Goal: Task Accomplishment & Management: Manage account settings

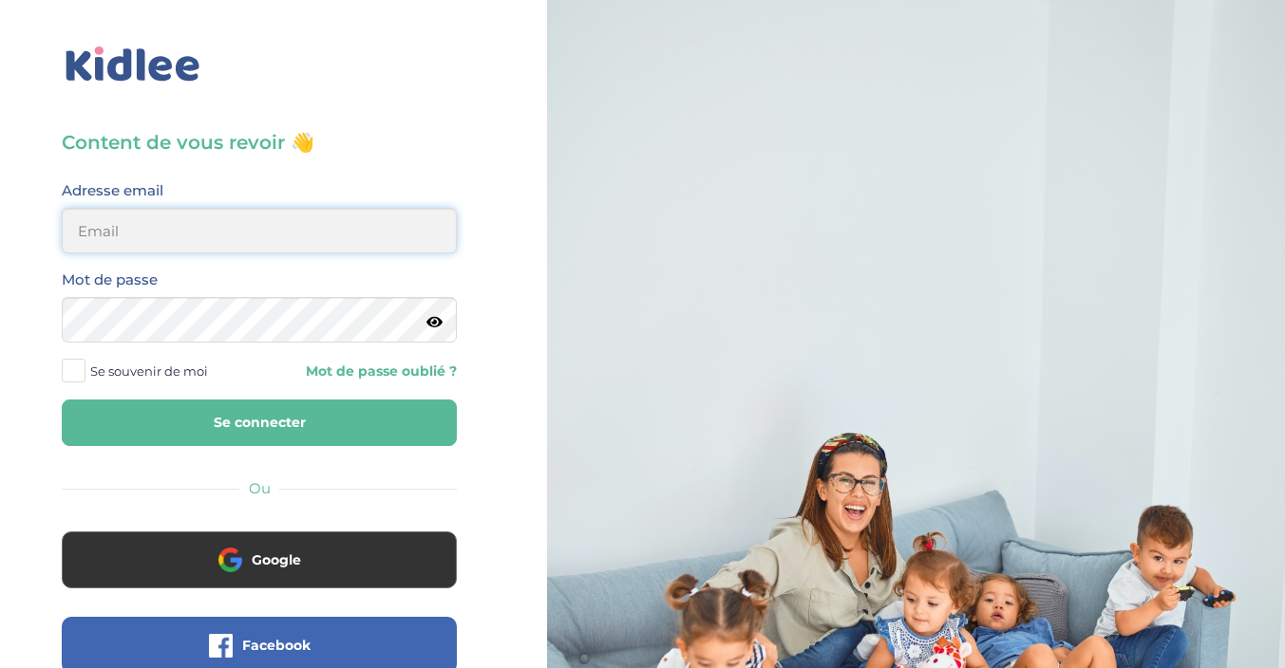
type input "sophie.verrier1@gmail.com"
click at [246, 427] on button "Se connecter" at bounding box center [259, 423] width 395 height 47
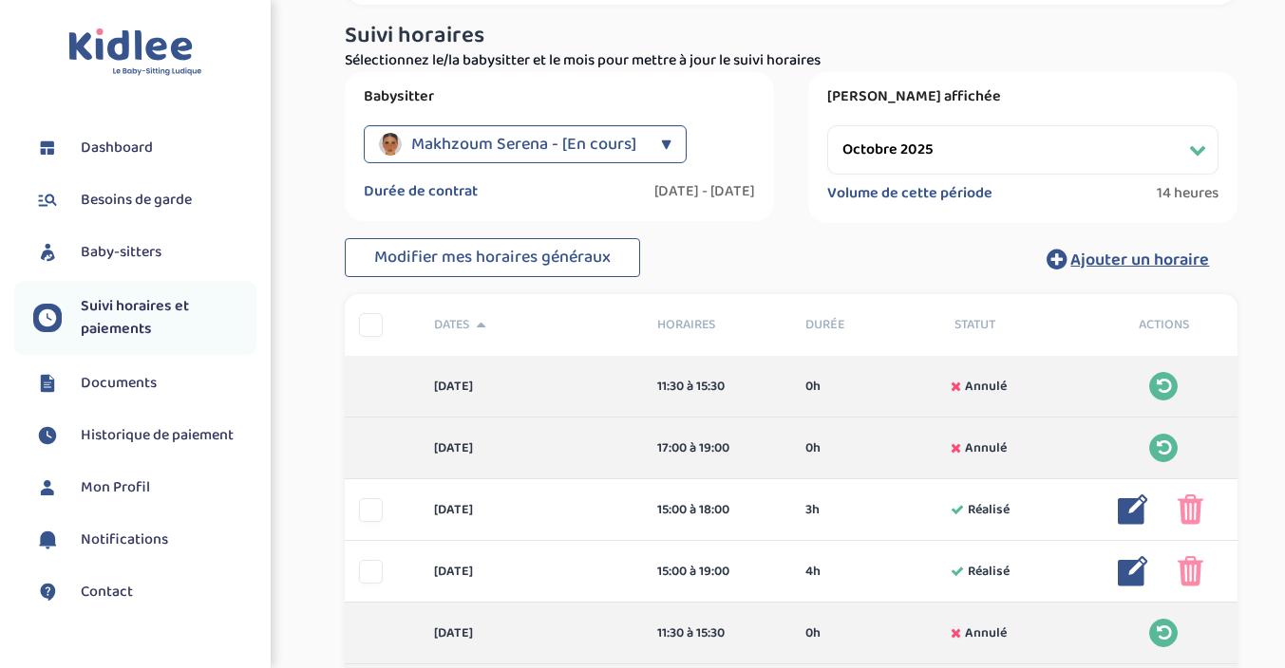
scroll to position [125, 0]
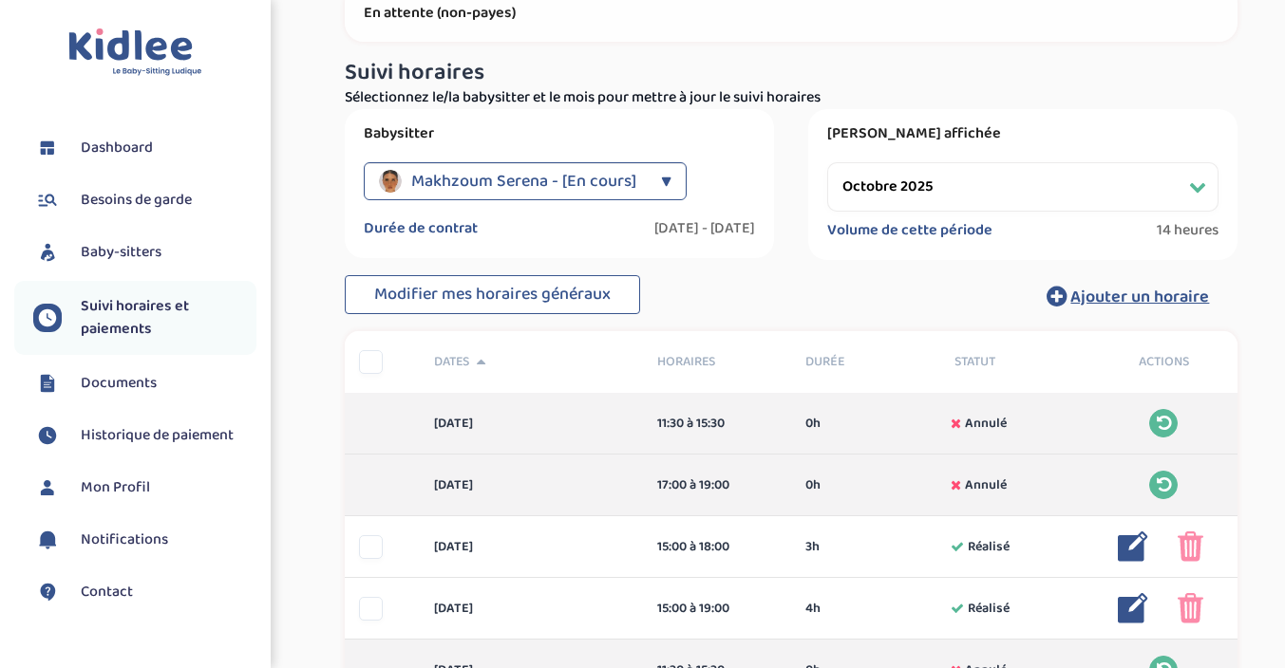
click at [925, 185] on select "Filtrer par mois septembre 2025 octobre 2025 novembre 2025 décembre 2025 janvie…" at bounding box center [1022, 186] width 391 height 49
select select "novembre 2025"
click at [827, 162] on select "Filtrer par mois septembre 2025 octobre 2025 novembre 2025 décembre 2025 janvie…" at bounding box center [1022, 186] width 391 height 49
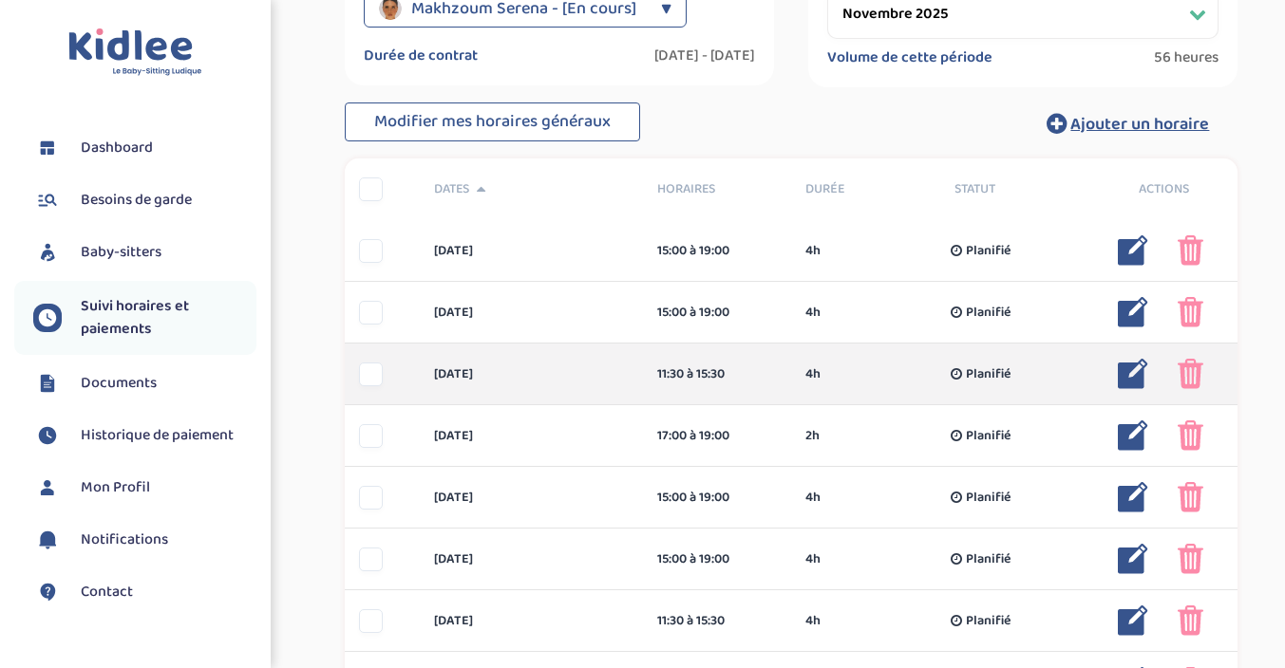
scroll to position [295, 0]
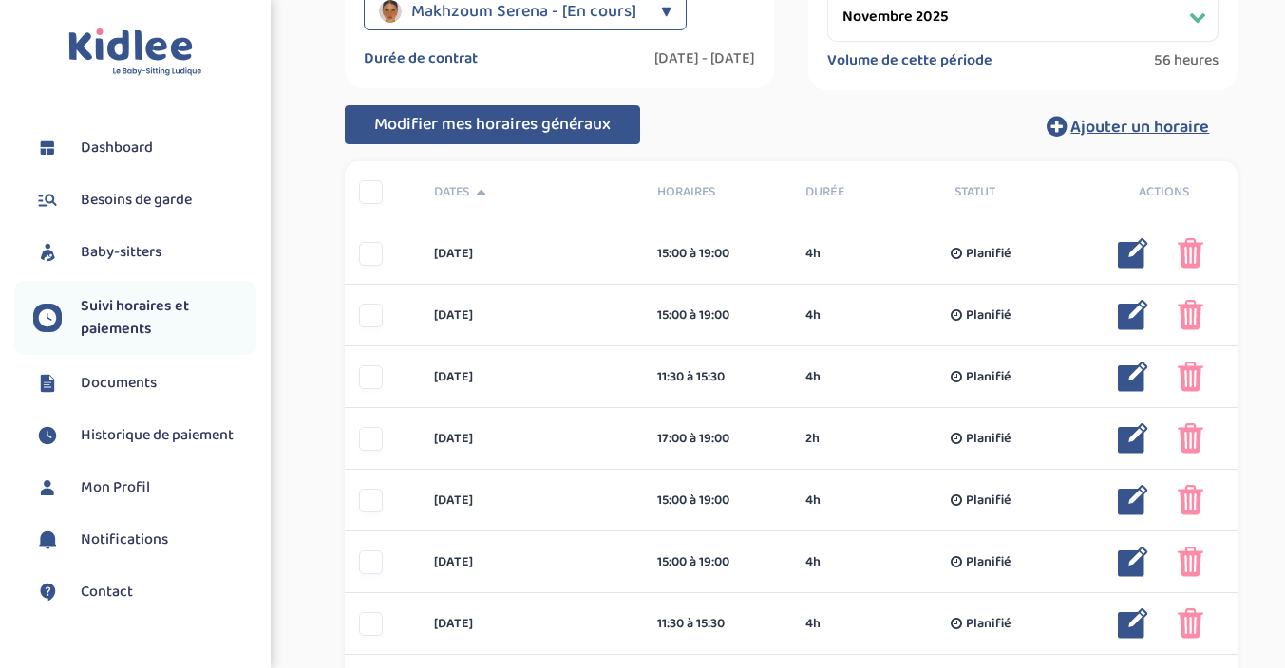
click at [583, 131] on span "Modifier mes horaires généraux" at bounding box center [492, 124] width 236 height 27
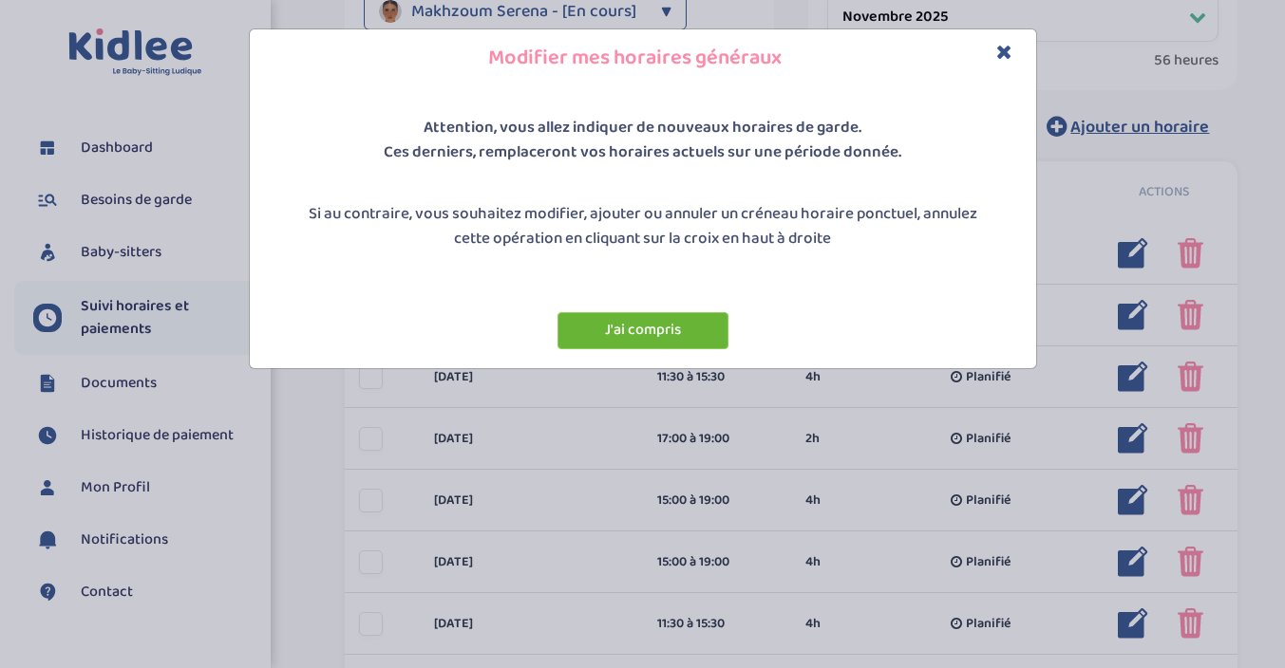
click at [656, 334] on button "J'ai compris" at bounding box center [642, 330] width 171 height 37
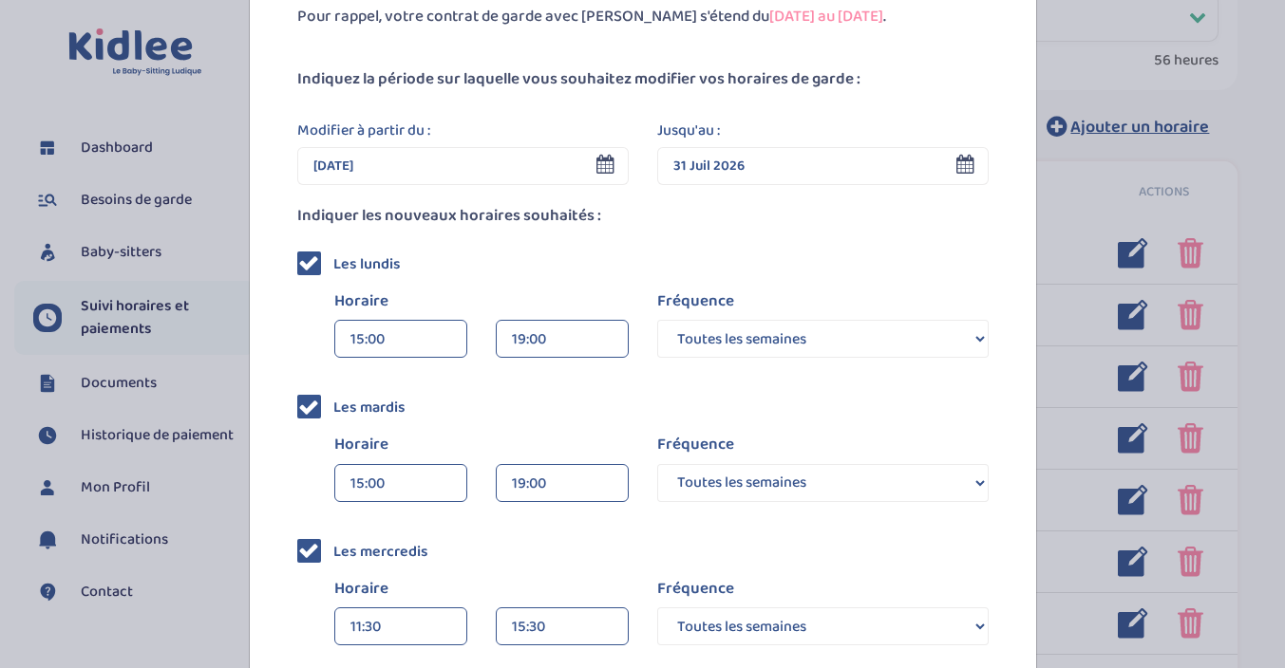
scroll to position [154, 0]
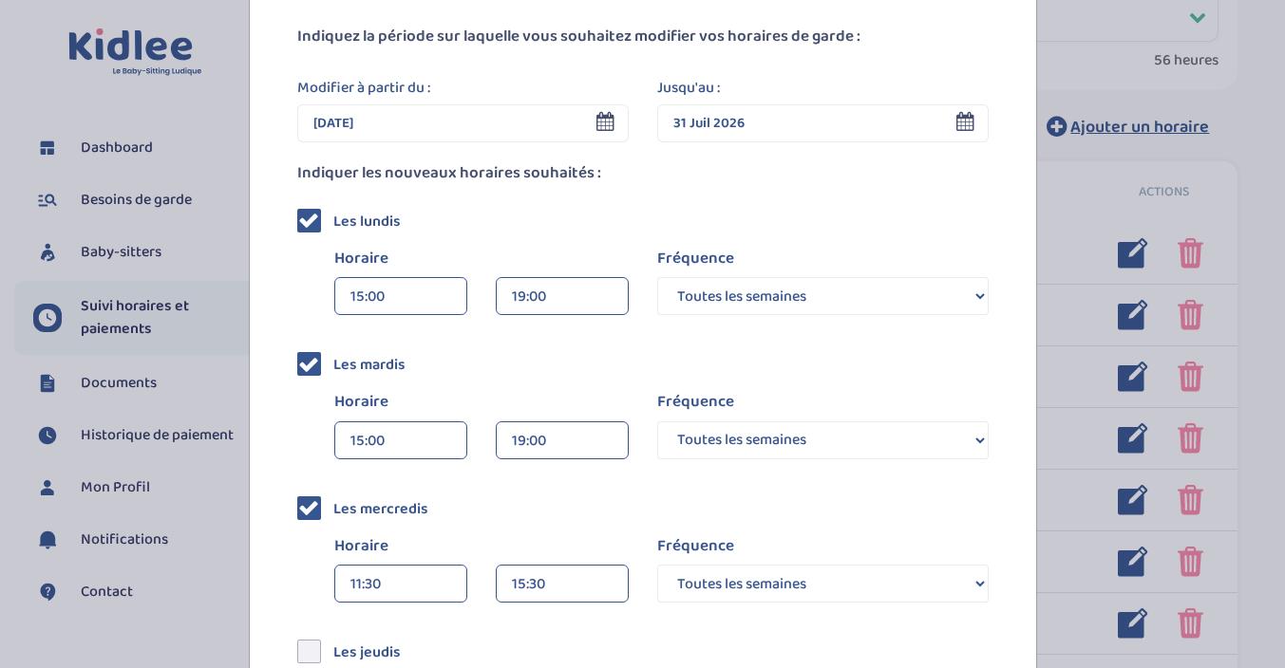
click at [315, 514] on icon at bounding box center [308, 507] width 21 height 21
click at [330, 500] on input "checkbox" at bounding box center [330, 500] width 0 height 0
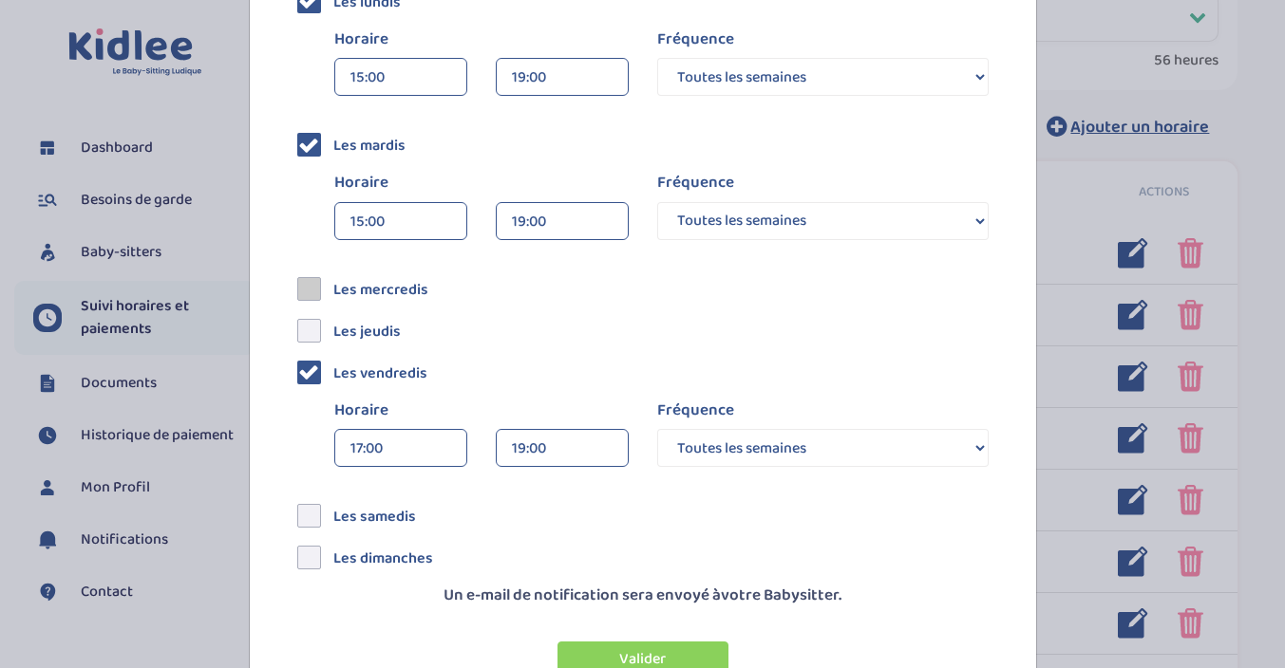
scroll to position [384, 0]
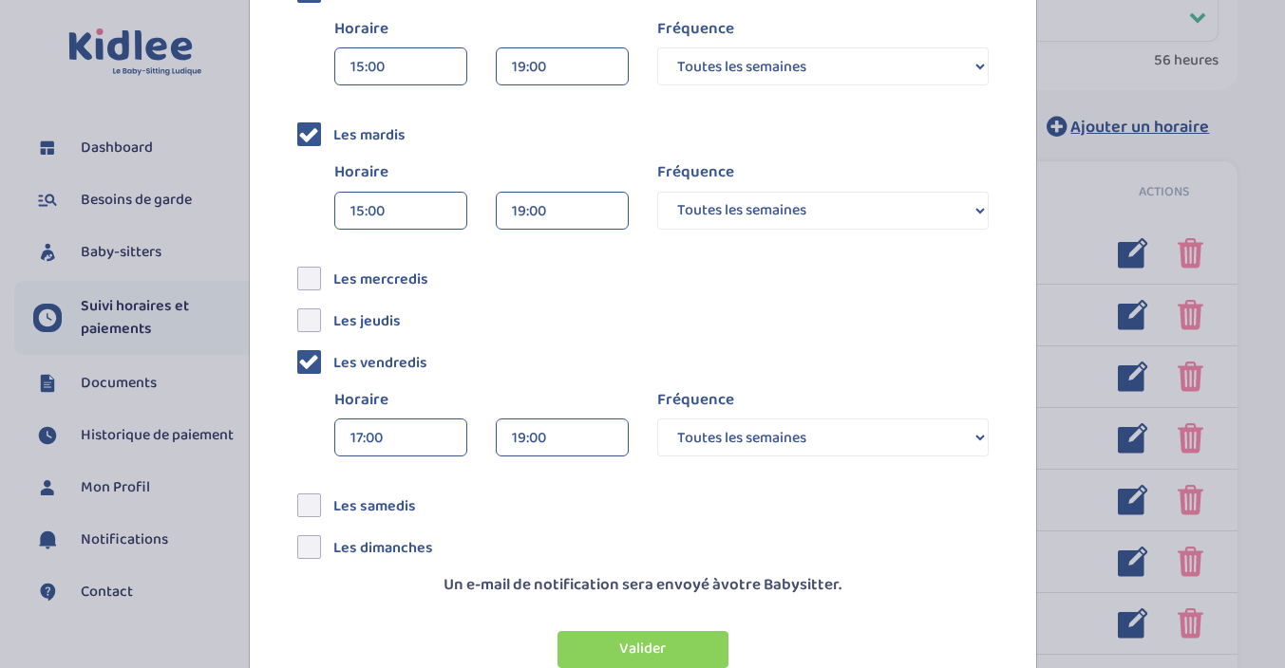
click at [631, 491] on div "Les samedis" at bounding box center [643, 501] width 720 height 23
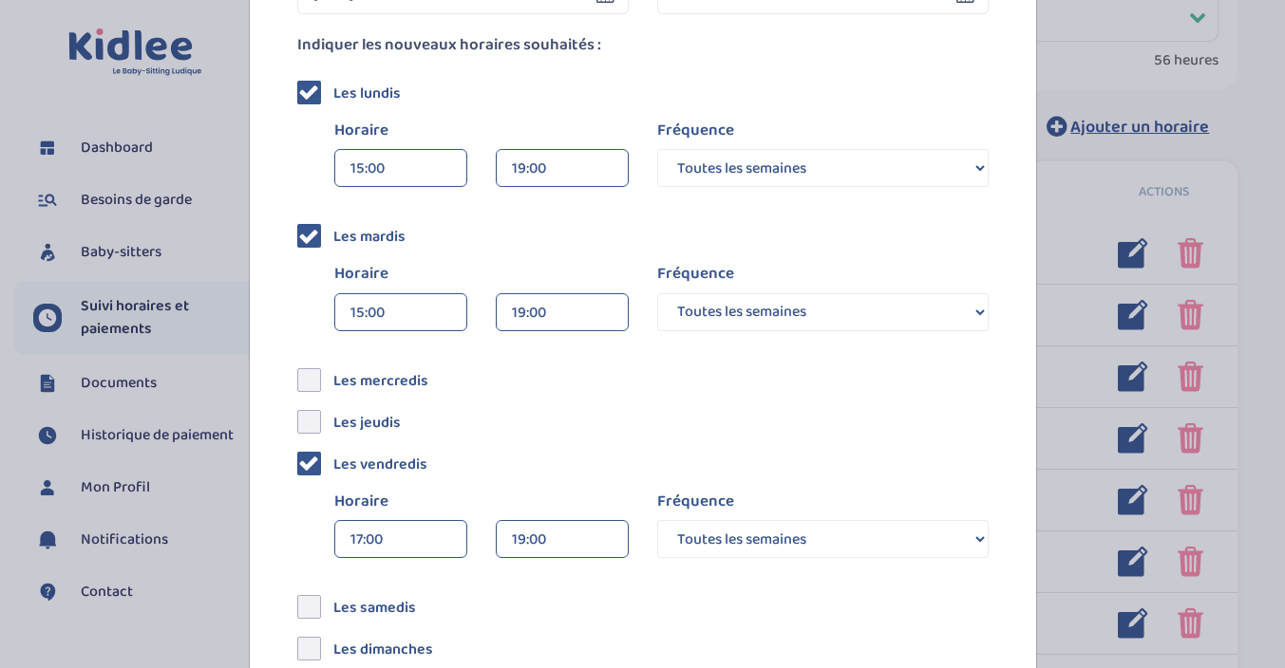
scroll to position [240, 0]
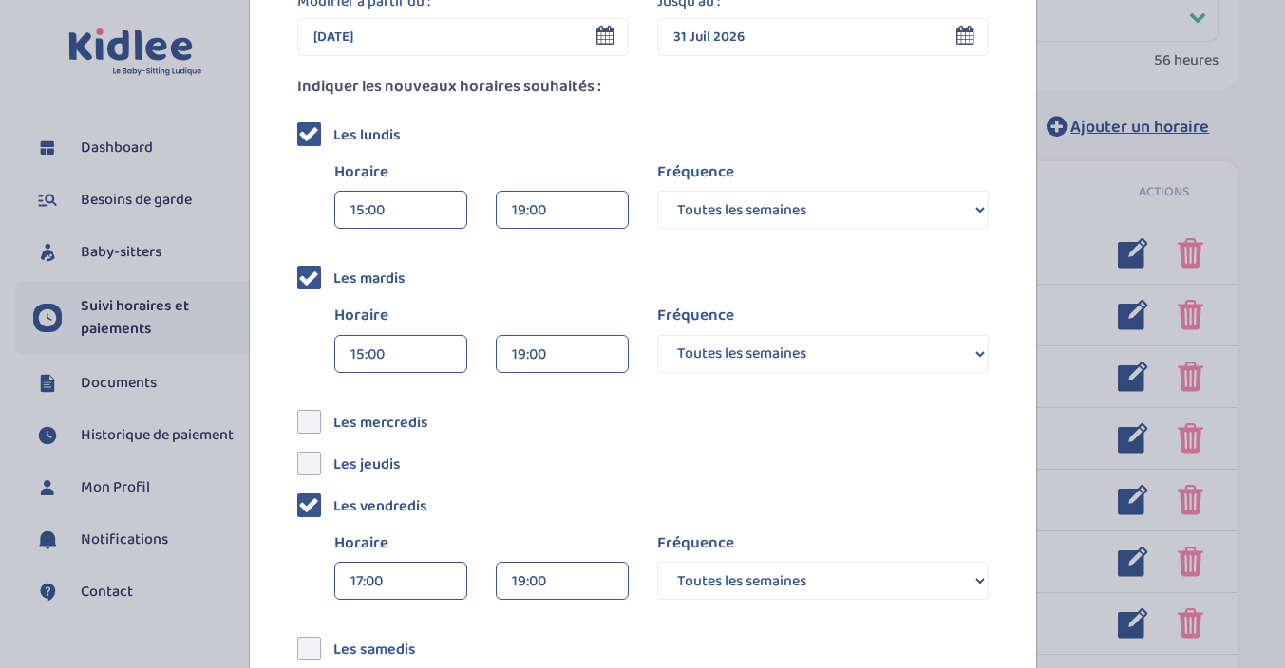
click at [555, 206] on div "19:00" at bounding box center [562, 211] width 101 height 38
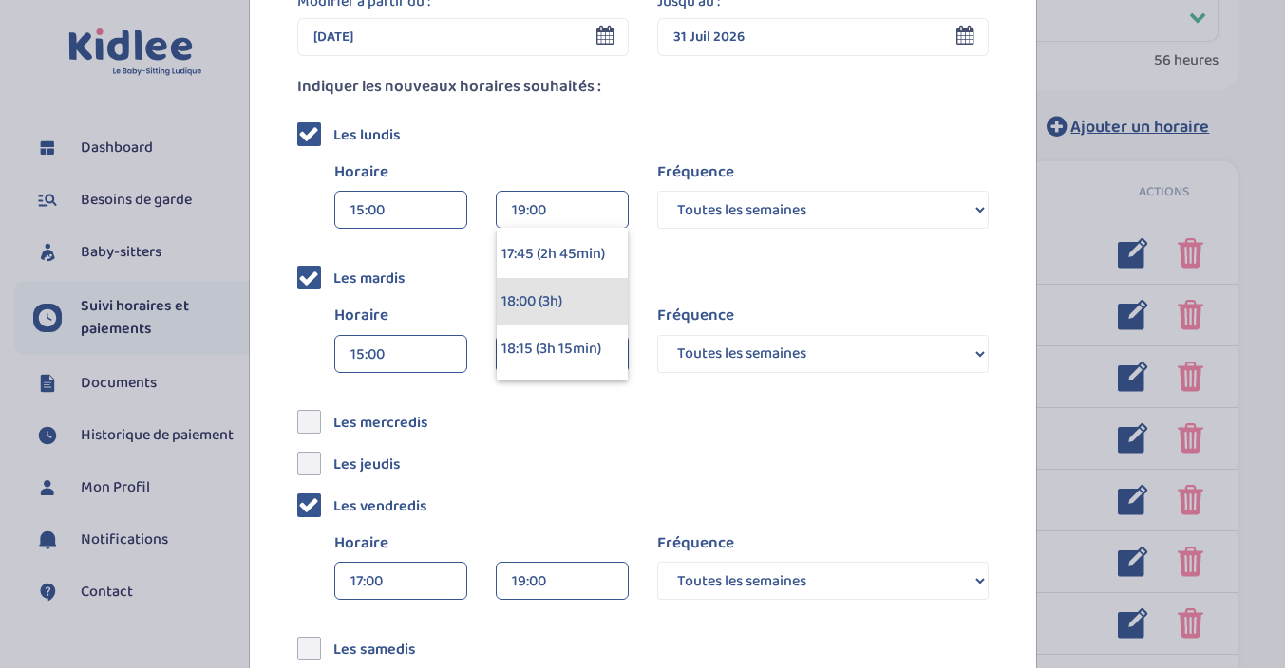
click at [535, 308] on div "18:00 (3h)" at bounding box center [562, 301] width 131 height 47
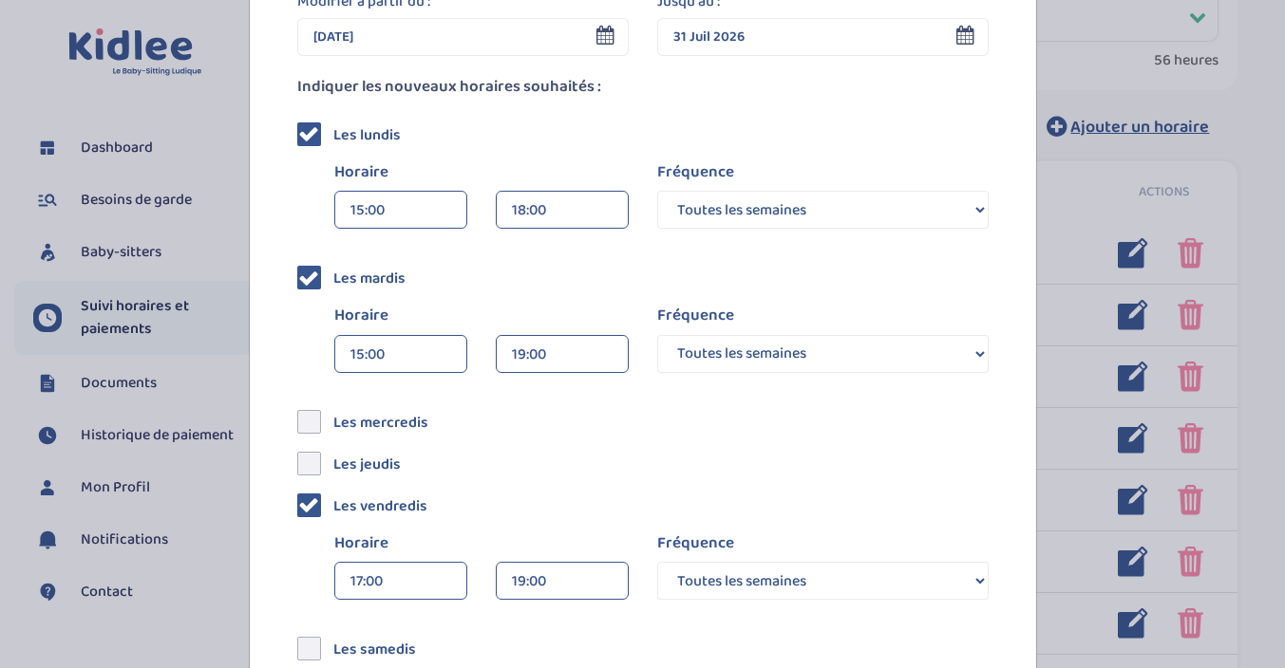
click at [577, 145] on div "Les lundis Horaire 15:00 00:00 00:15 00:30 00:45 01:00 01:15 01:30 01:45 18:00 …" at bounding box center [642, 177] width 691 height 116
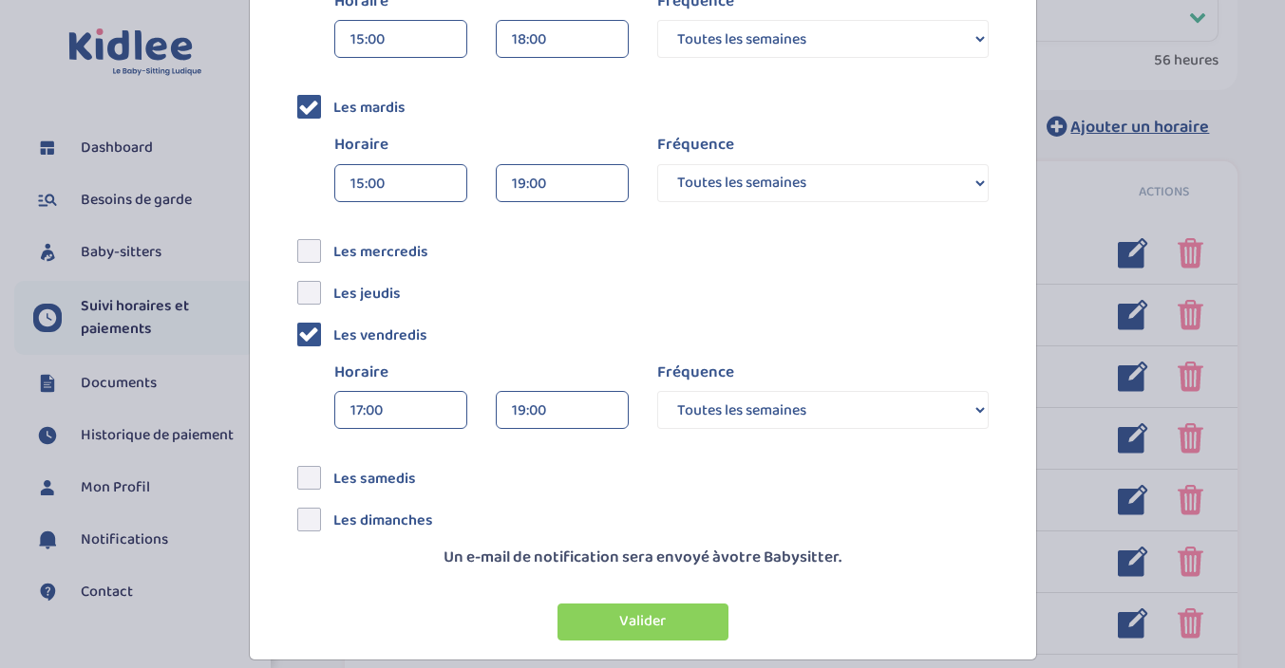
scroll to position [409, 0]
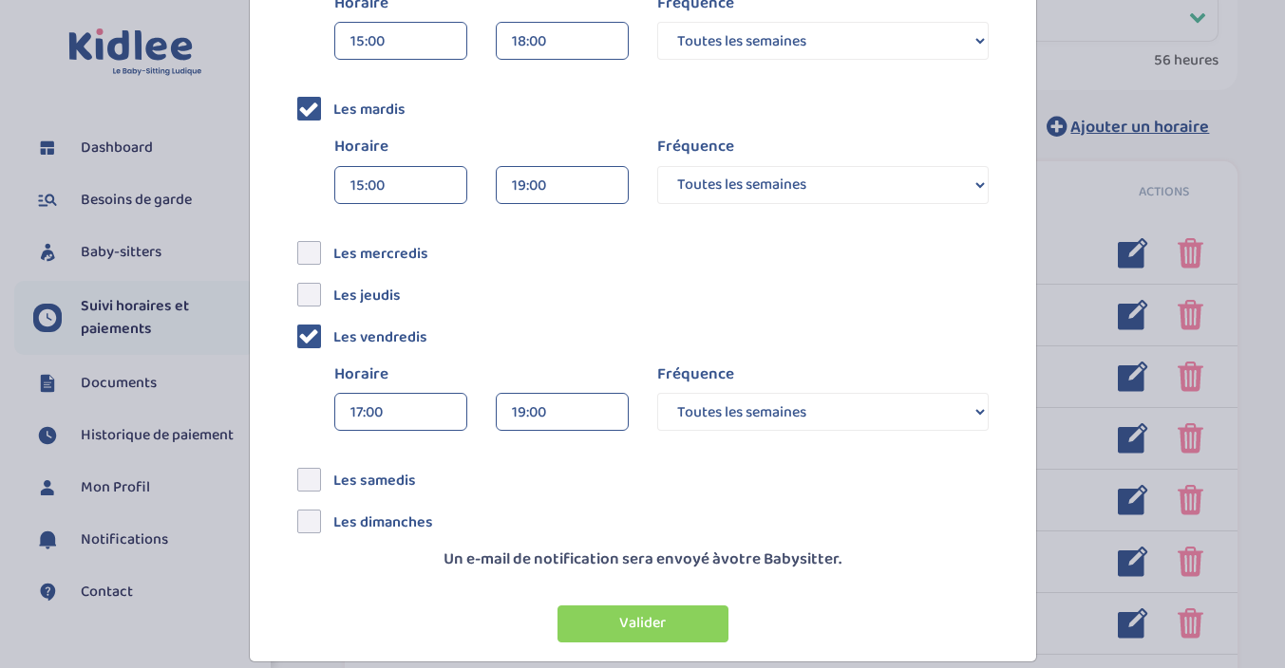
click at [436, 412] on div "17:00" at bounding box center [400, 413] width 101 height 38
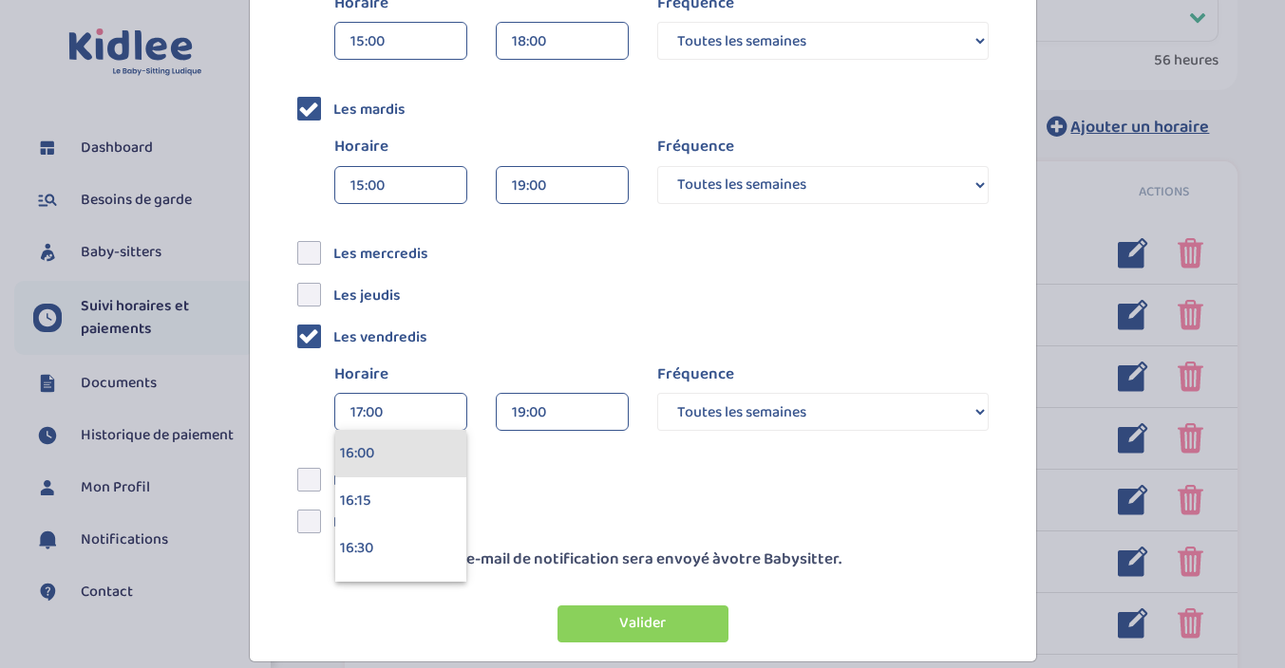
click at [402, 458] on div "16:00" at bounding box center [400, 453] width 131 height 47
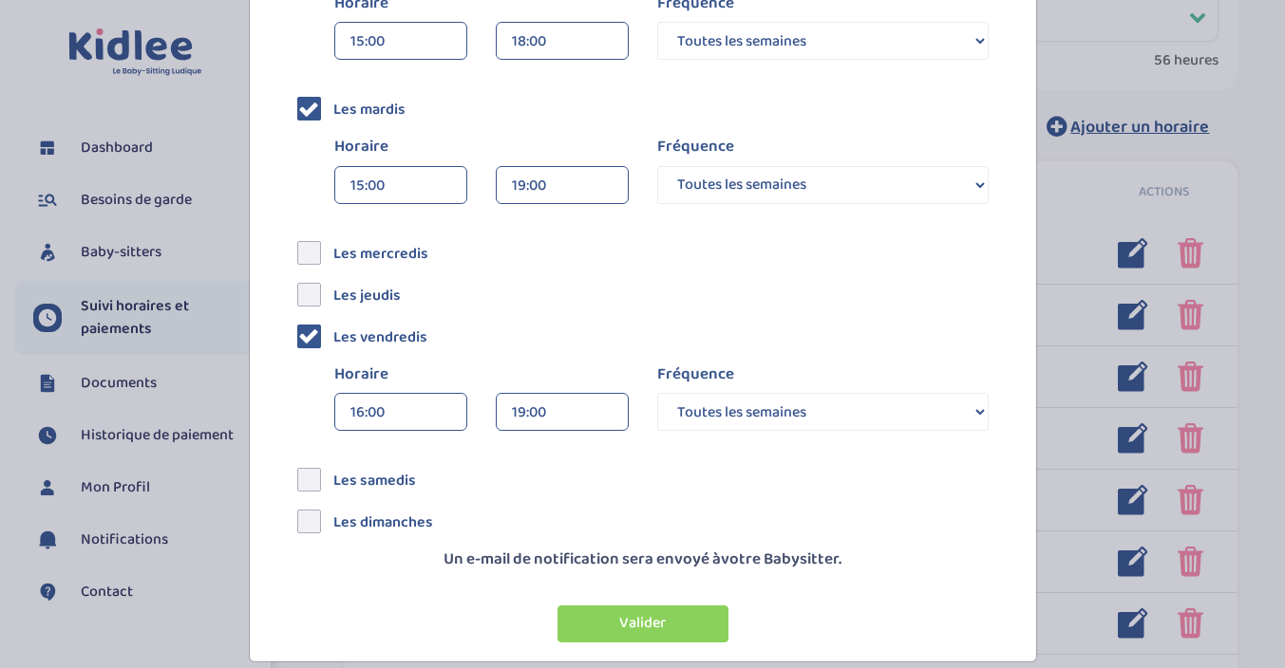
click at [487, 298] on div "Les jeudis" at bounding box center [643, 290] width 720 height 23
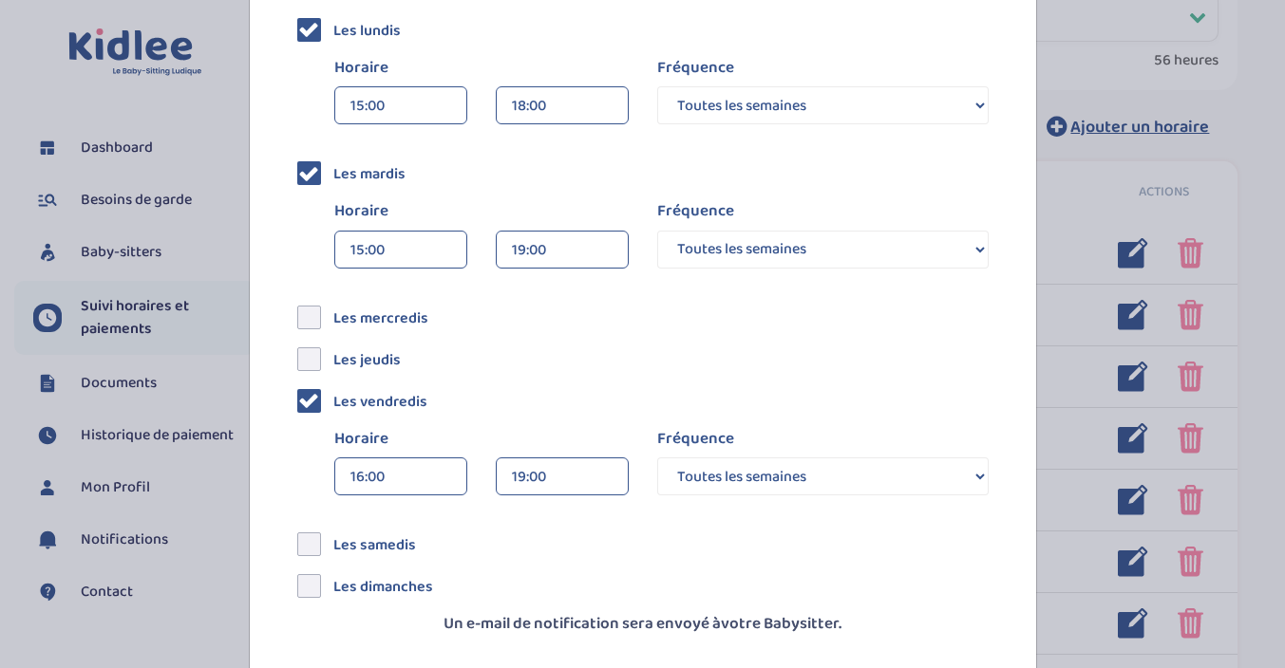
scroll to position [321, 0]
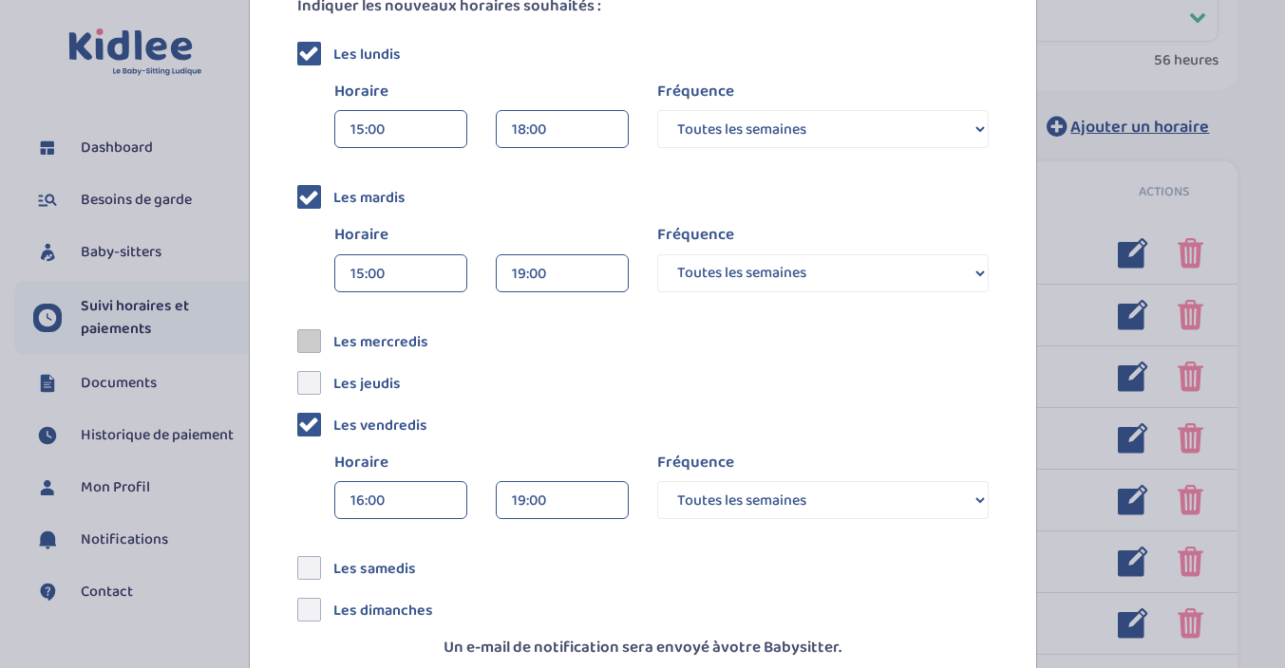
click at [311, 338] on span at bounding box center [309, 341] width 24 height 24
click at [330, 333] on input "checkbox" at bounding box center [330, 333] width 0 height 0
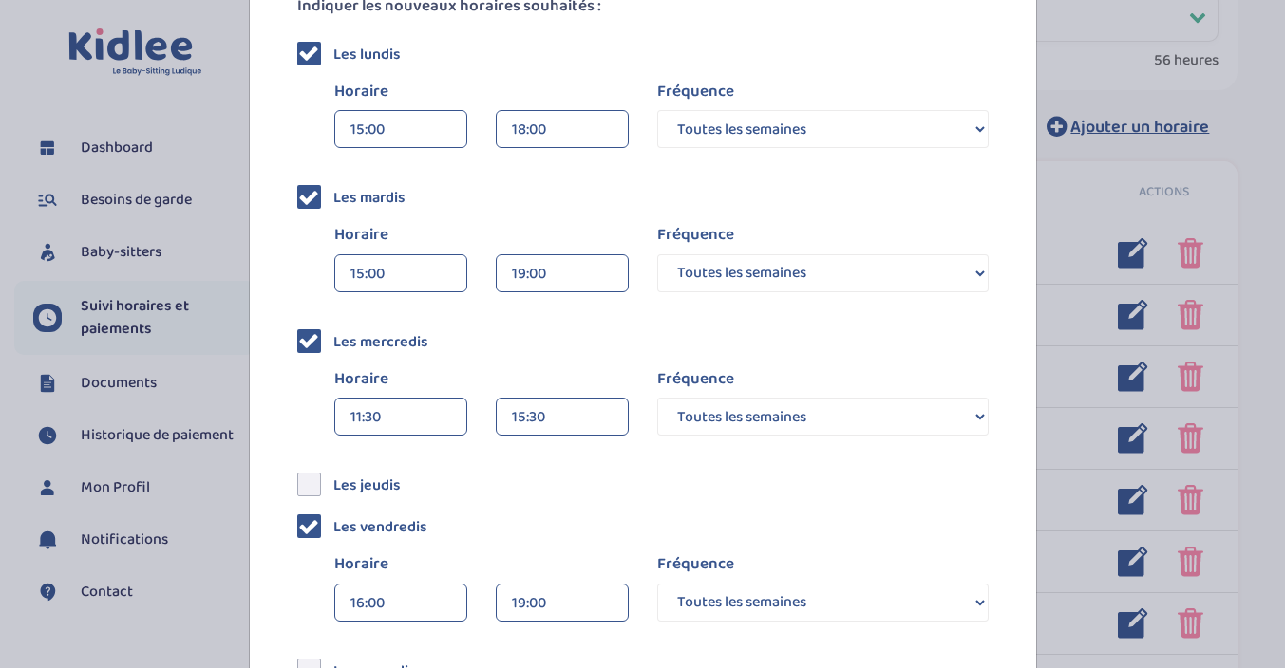
click at [416, 414] on div "11:30" at bounding box center [400, 418] width 101 height 38
click at [409, 463] on div "12:30" at bounding box center [400, 463] width 131 height 47
click at [569, 409] on div "15:30" at bounding box center [562, 418] width 101 height 38
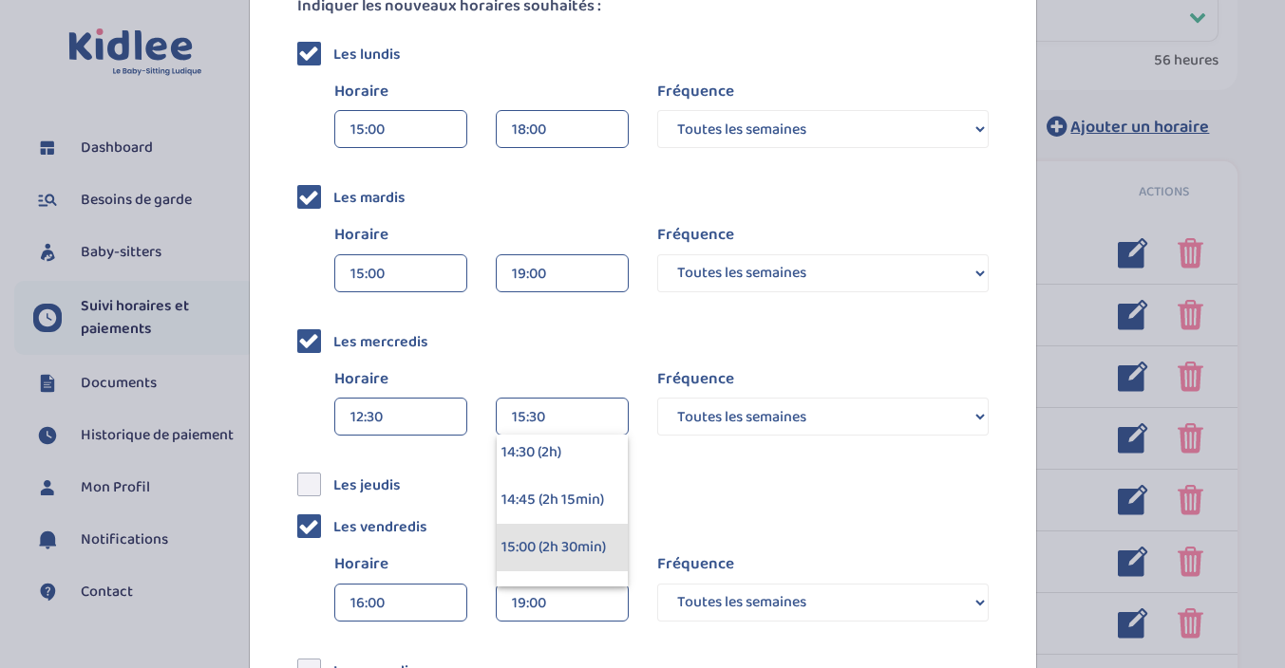
click at [547, 538] on div "15:00 (2h 30min)" at bounding box center [562, 547] width 131 height 47
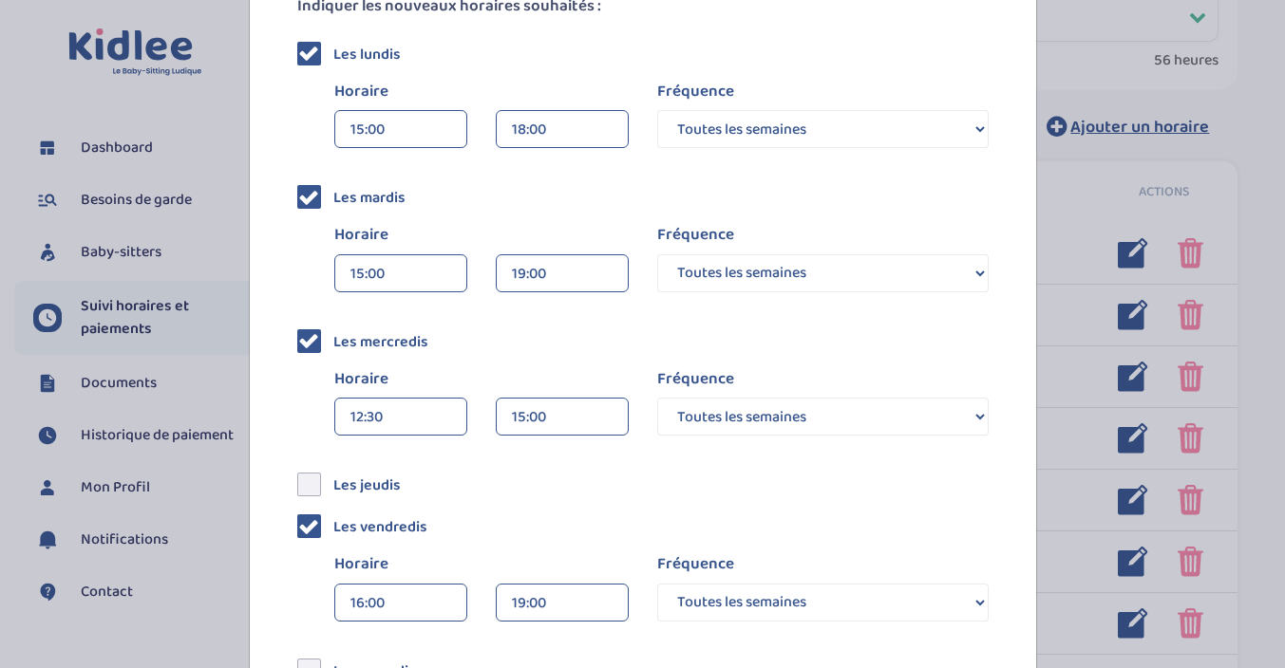
click at [552, 374] on label "Horaire" at bounding box center [481, 379] width 294 height 25
click at [706, 405] on select "Toutes les semaines Toutes les 2 semaines Tous les mois" at bounding box center [822, 417] width 331 height 38
select select "3"
click at [657, 398] on select "Toutes les semaines Toutes les 2 semaines Tous les mois" at bounding box center [822, 417] width 331 height 38
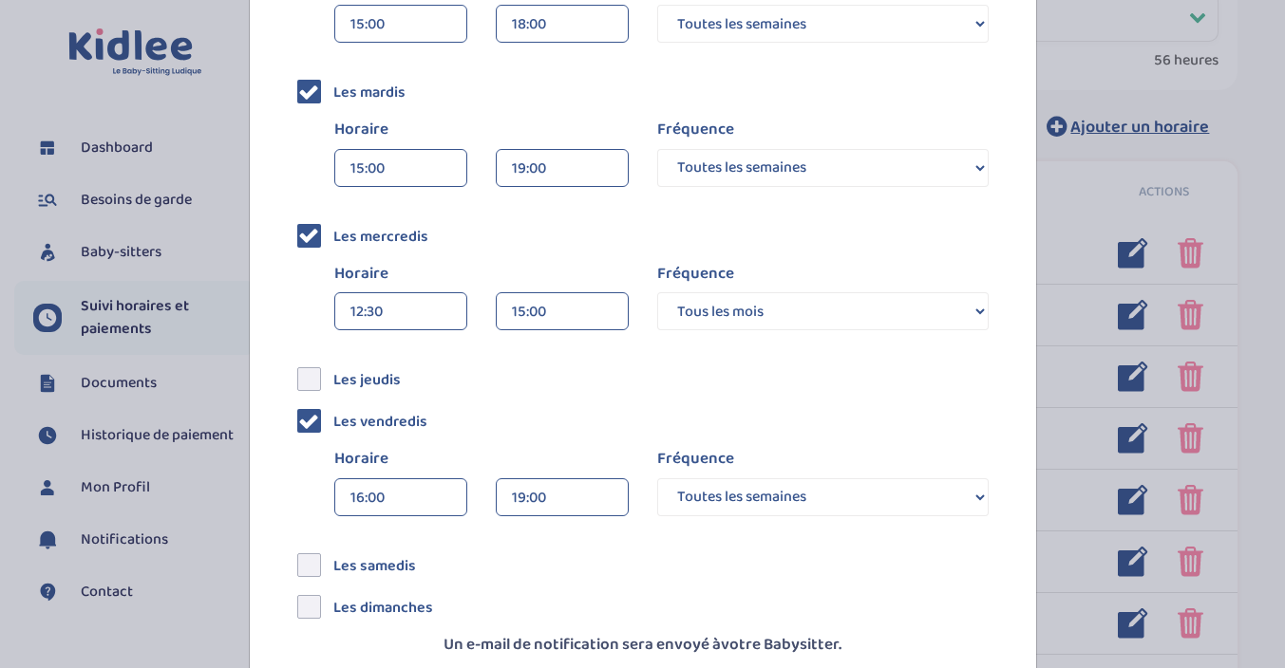
scroll to position [427, 0]
click at [312, 229] on icon at bounding box center [308, 234] width 21 height 21
click at [330, 227] on input "checkbox" at bounding box center [330, 227] width 0 height 0
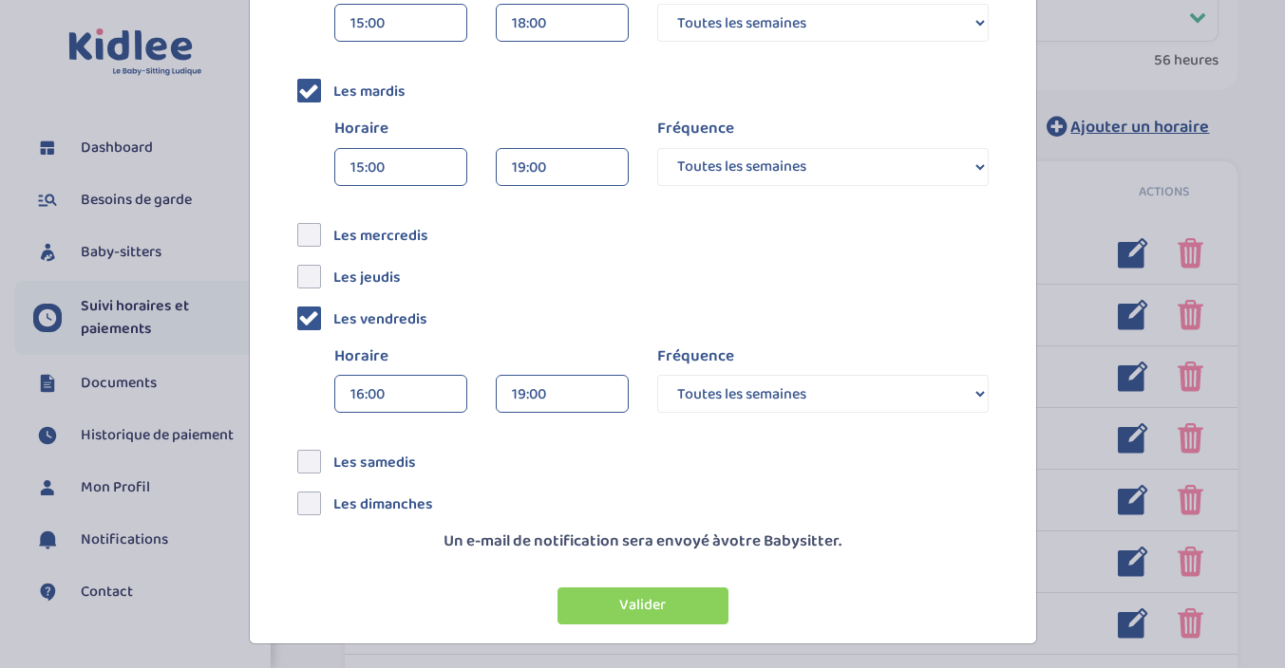
scroll to position [432, 0]
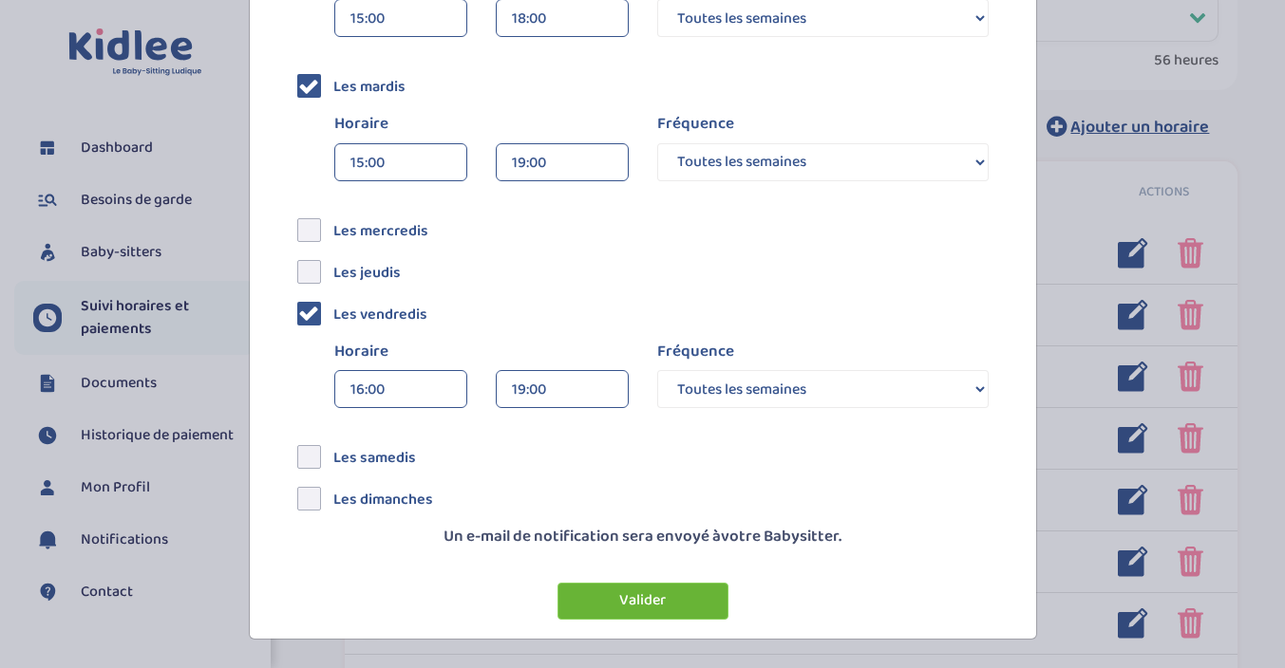
click at [619, 592] on button "Valider" at bounding box center [642, 601] width 171 height 37
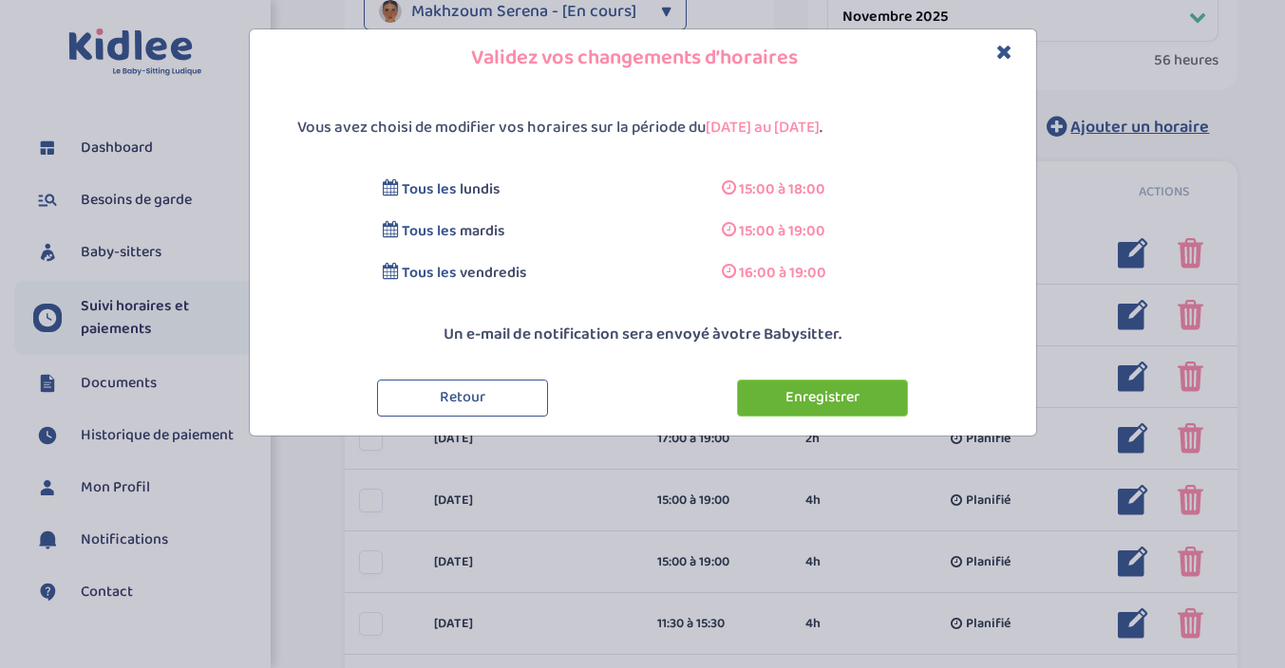
click at [819, 393] on button "Enregistrer" at bounding box center [822, 398] width 171 height 37
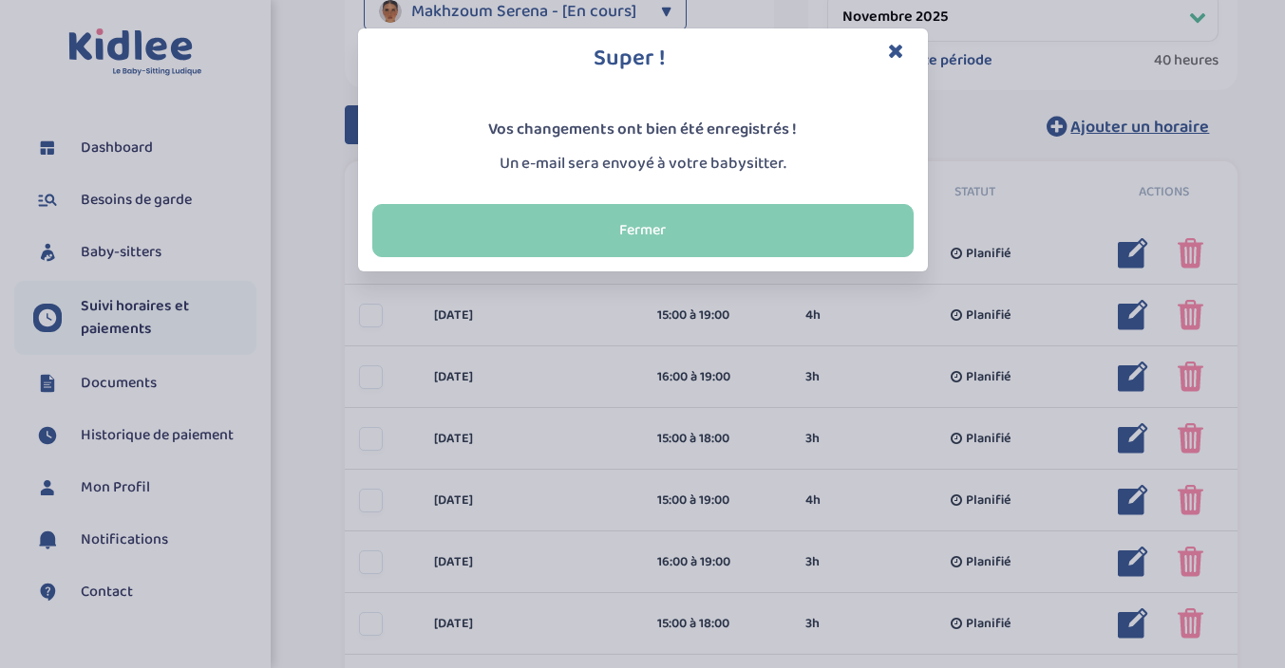
click at [690, 227] on button "Fermer" at bounding box center [642, 230] width 541 height 53
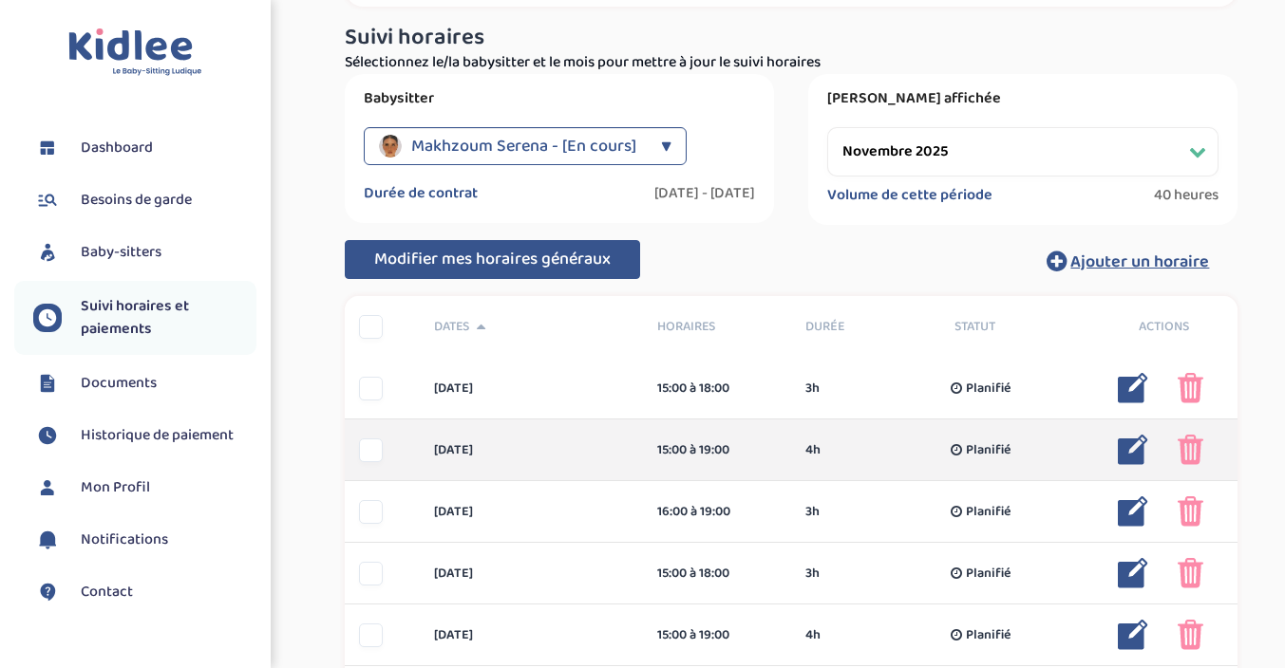
scroll to position [158, 0]
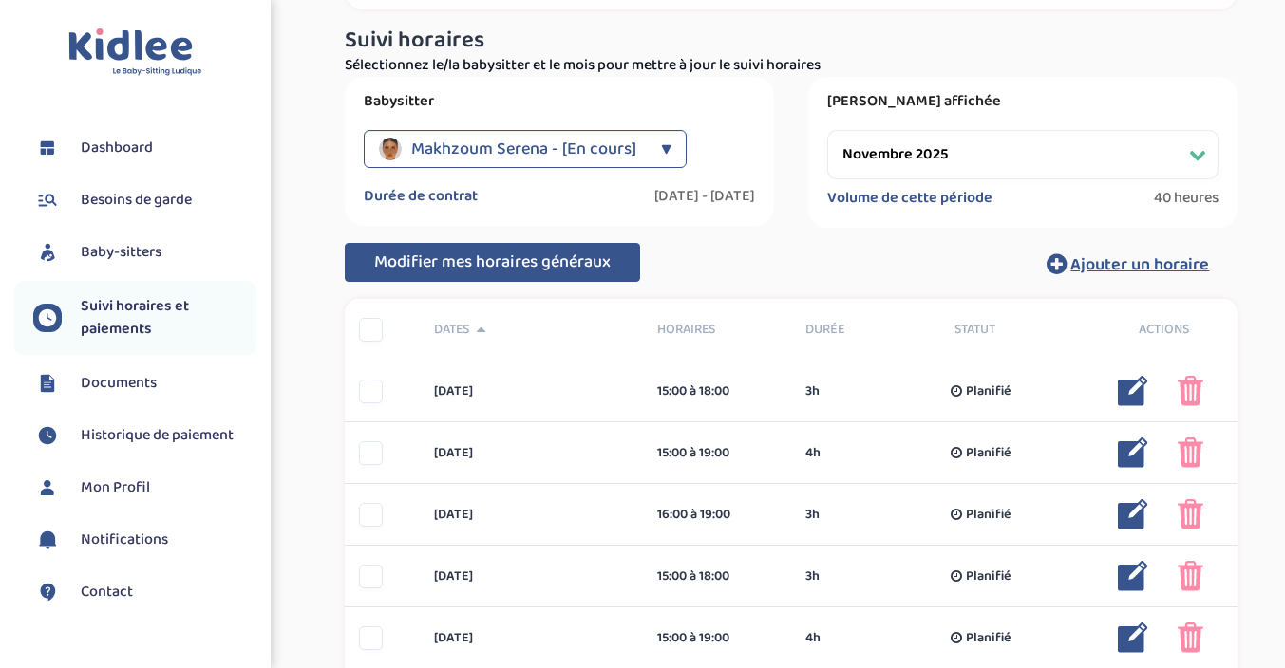
click at [914, 147] on select "Filtrer par mois septembre 2025 octobre 2025 novembre 2025 décembre 2025 janvie…" at bounding box center [1022, 154] width 391 height 49
click at [827, 130] on select "Filtrer par mois septembre 2025 octobre 2025 novembre 2025 décembre 2025 janvie…" at bounding box center [1022, 154] width 391 height 49
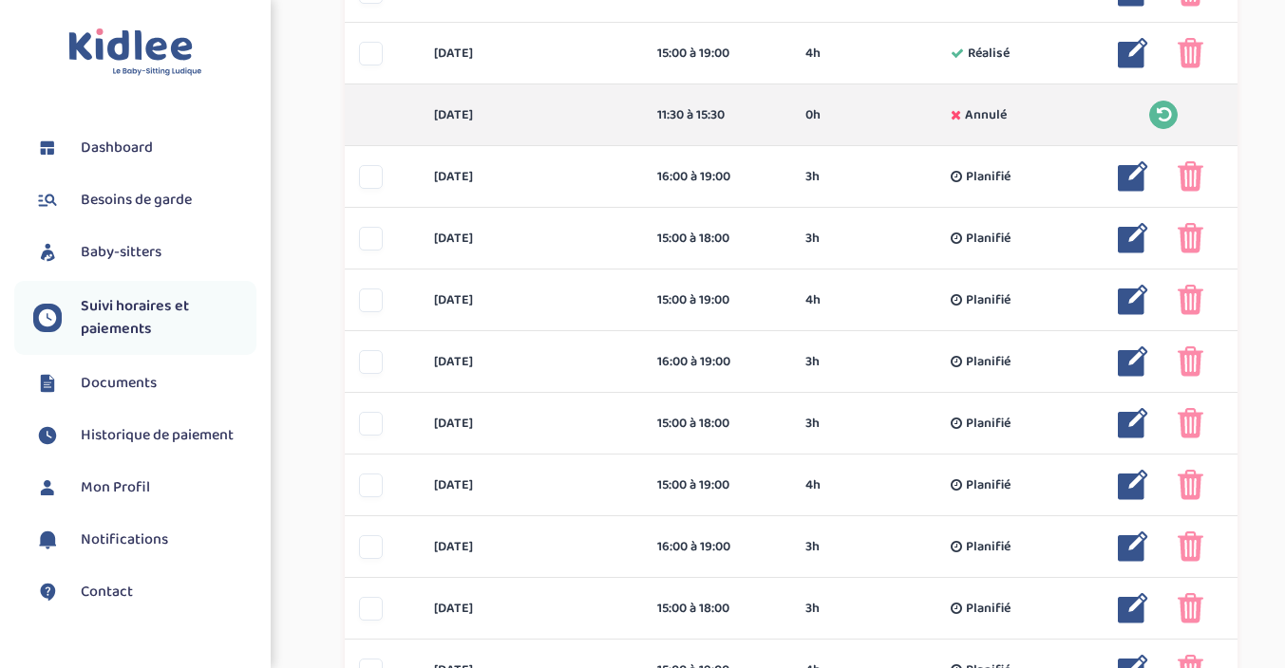
scroll to position [682, 0]
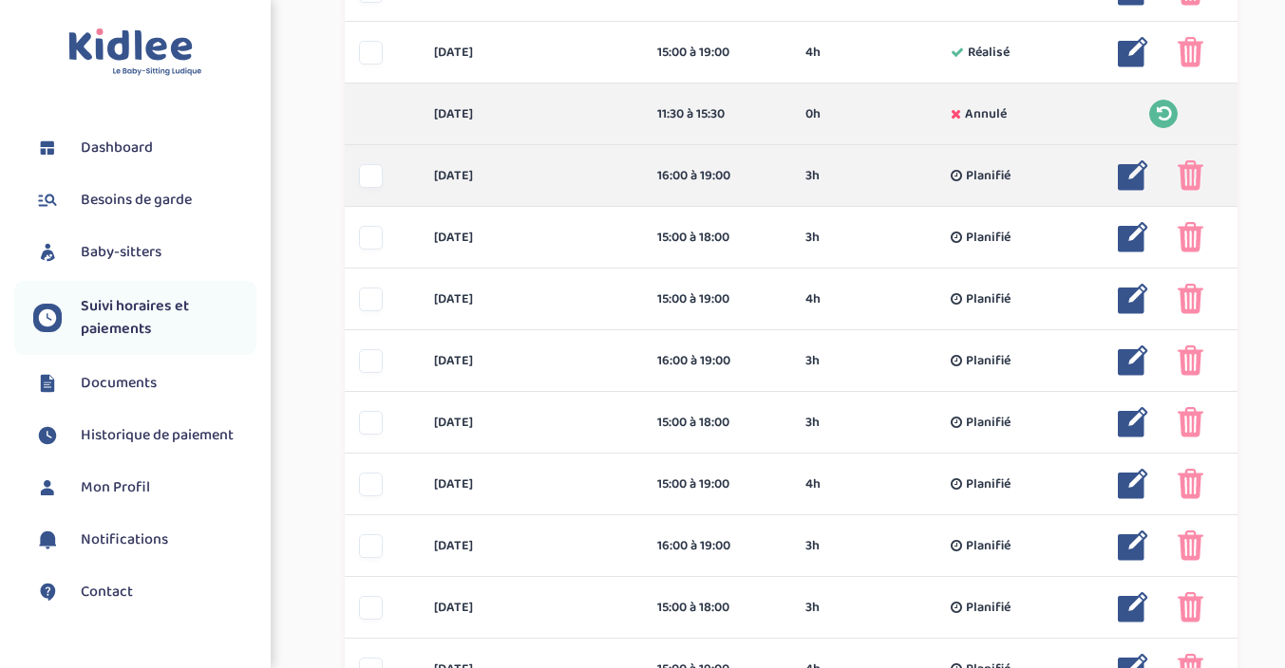
click at [1202, 177] on img at bounding box center [1190, 175] width 26 height 30
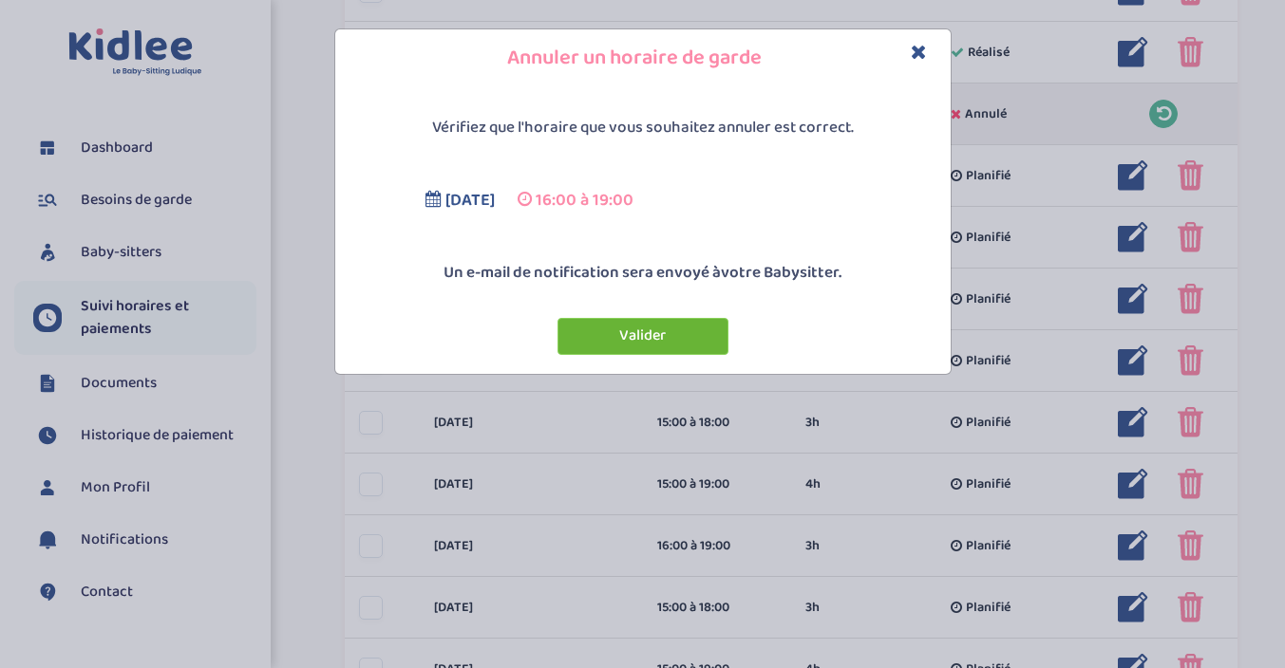
click at [672, 343] on button "Valider" at bounding box center [642, 336] width 171 height 37
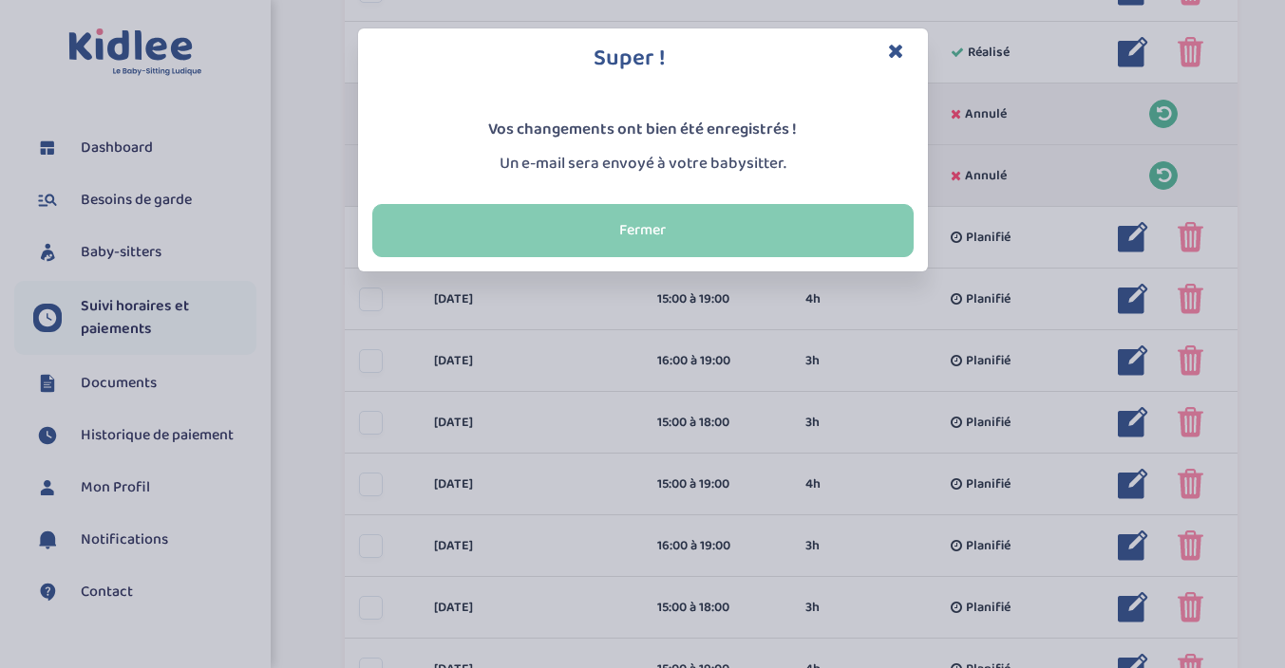
click at [675, 241] on button "Fermer" at bounding box center [642, 230] width 541 height 53
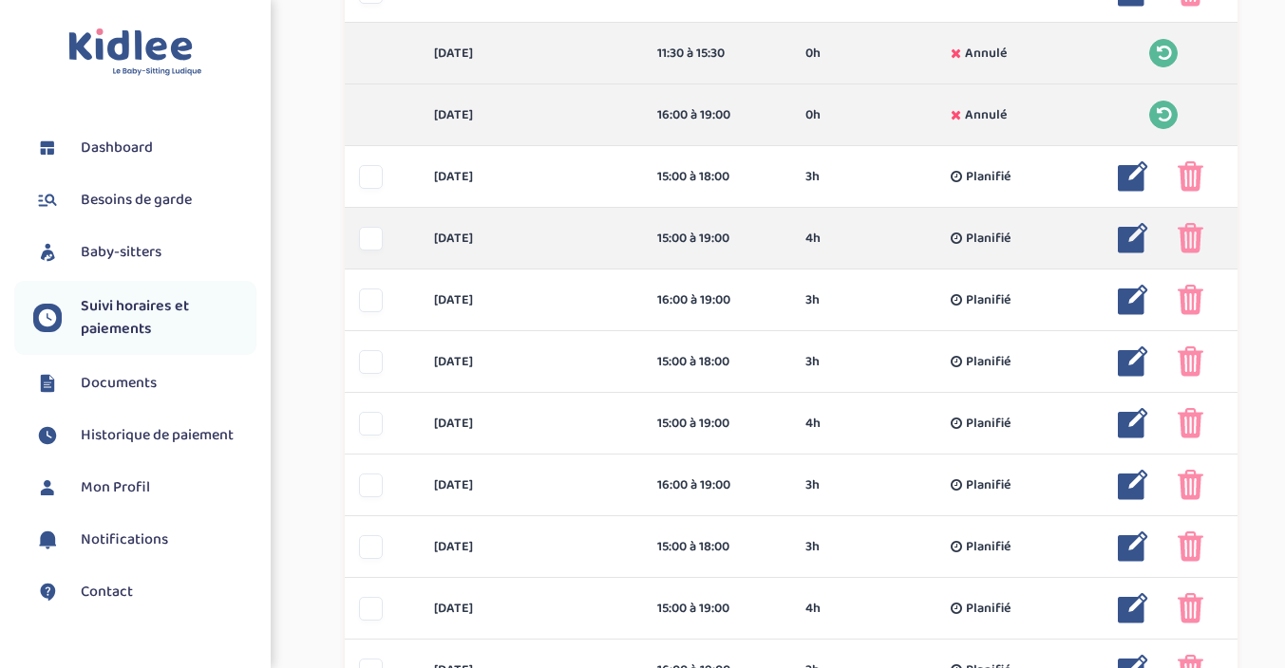
scroll to position [754, 0]
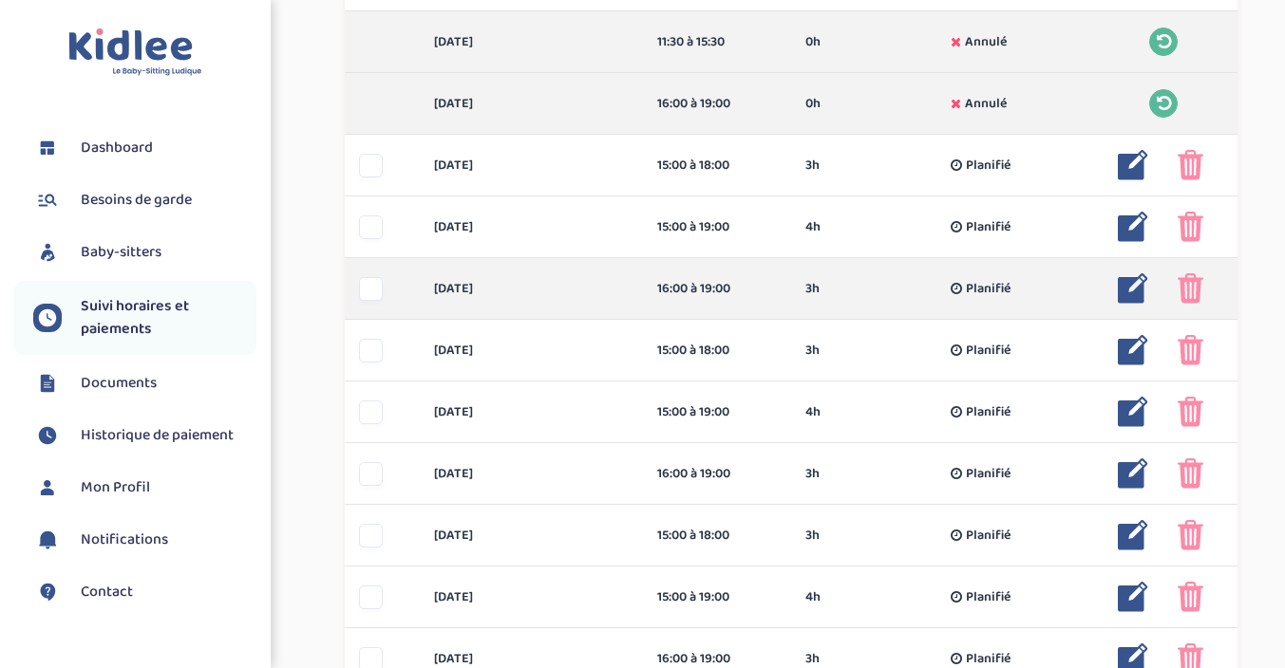
click at [370, 288] on div at bounding box center [371, 289] width 24 height 24
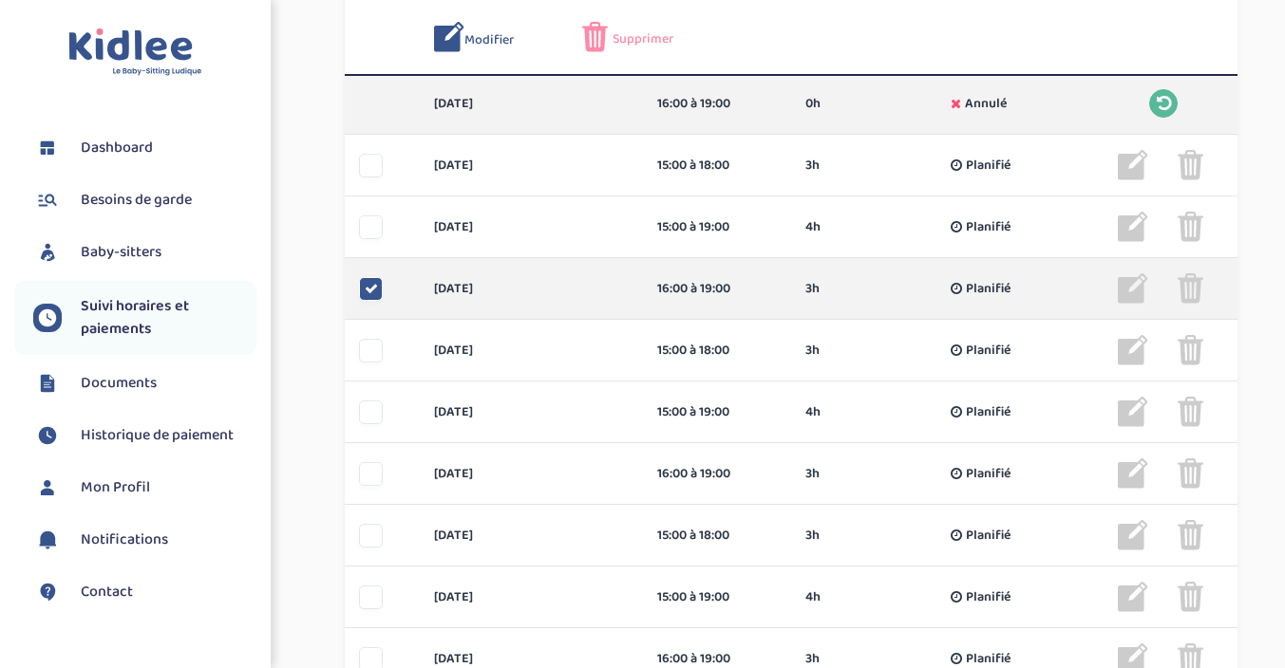
scroll to position [825, 0]
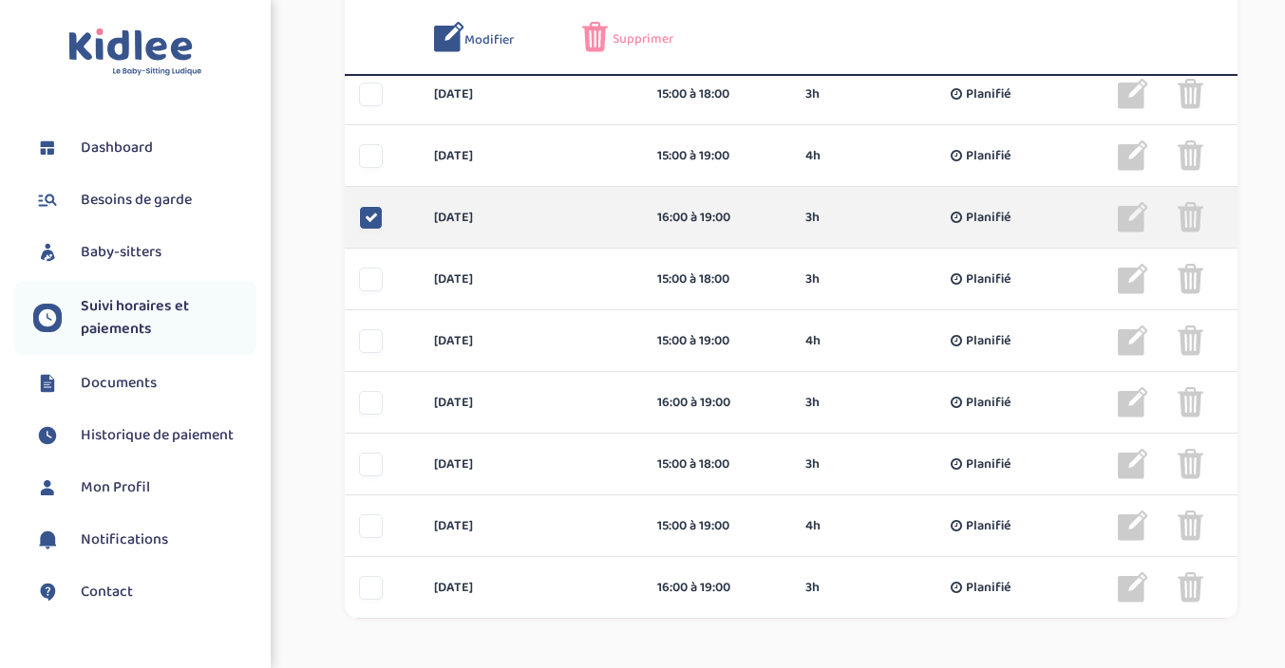
click at [1193, 212] on img at bounding box center [1190, 217] width 26 height 30
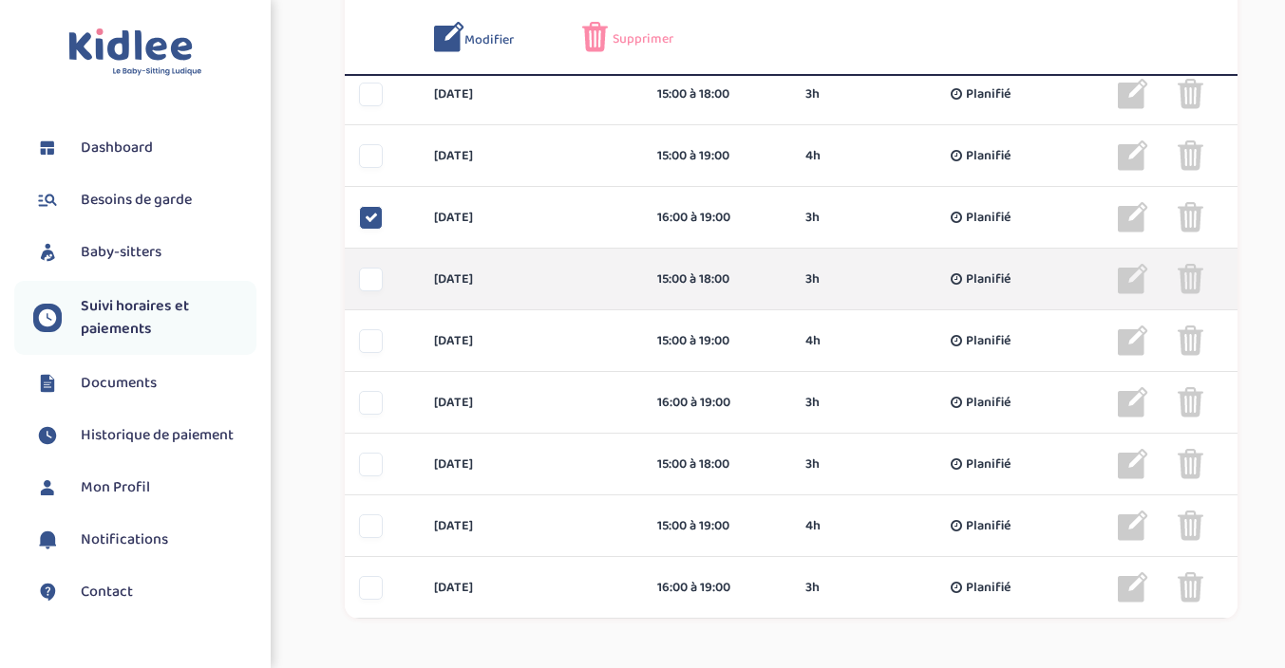
click at [368, 275] on div at bounding box center [371, 280] width 24 height 24
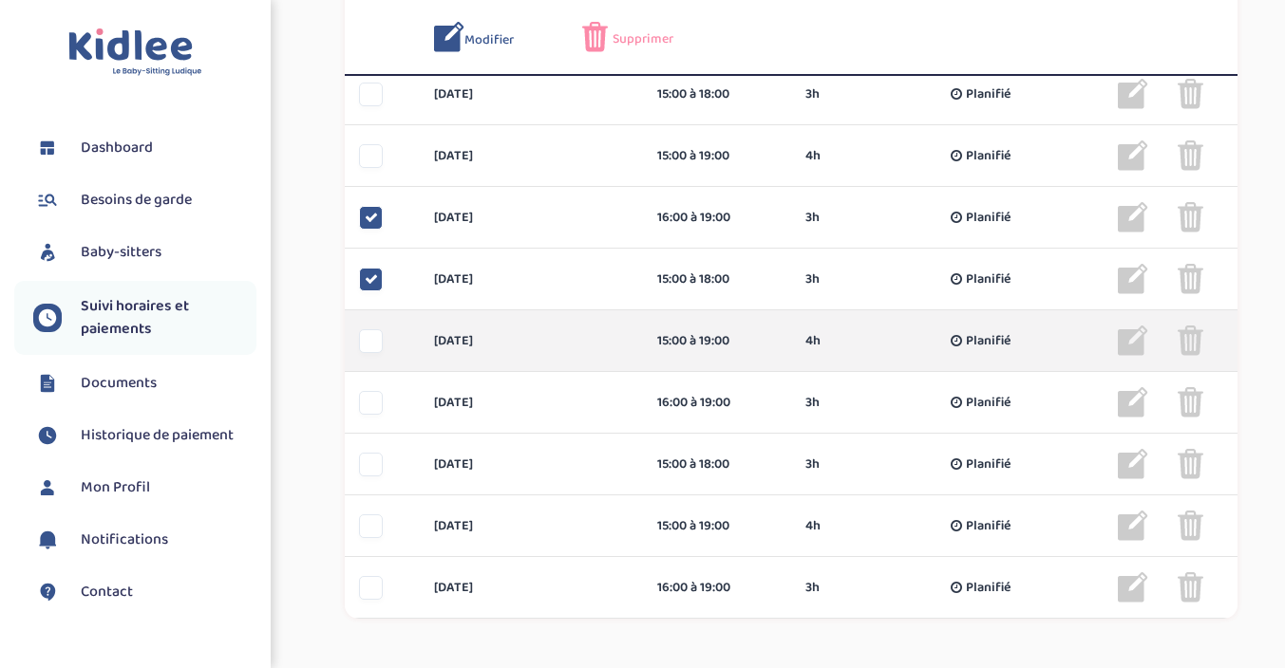
click at [374, 346] on div at bounding box center [371, 341] width 24 height 24
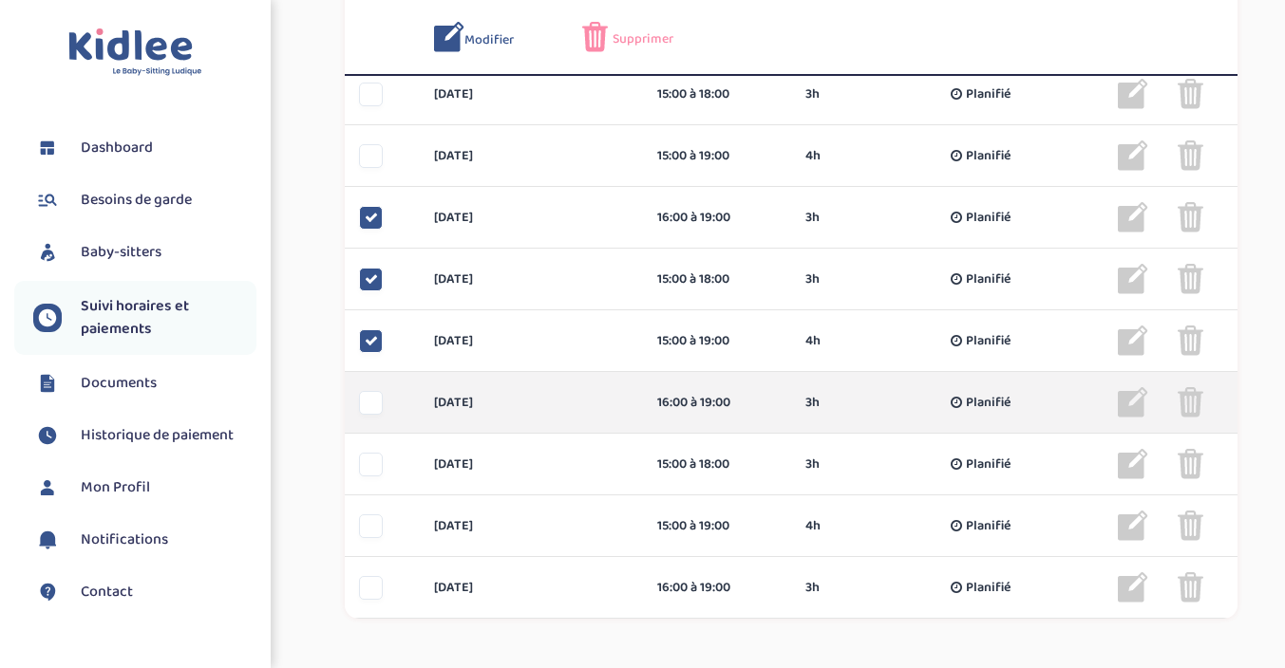
click at [371, 400] on div at bounding box center [371, 403] width 24 height 24
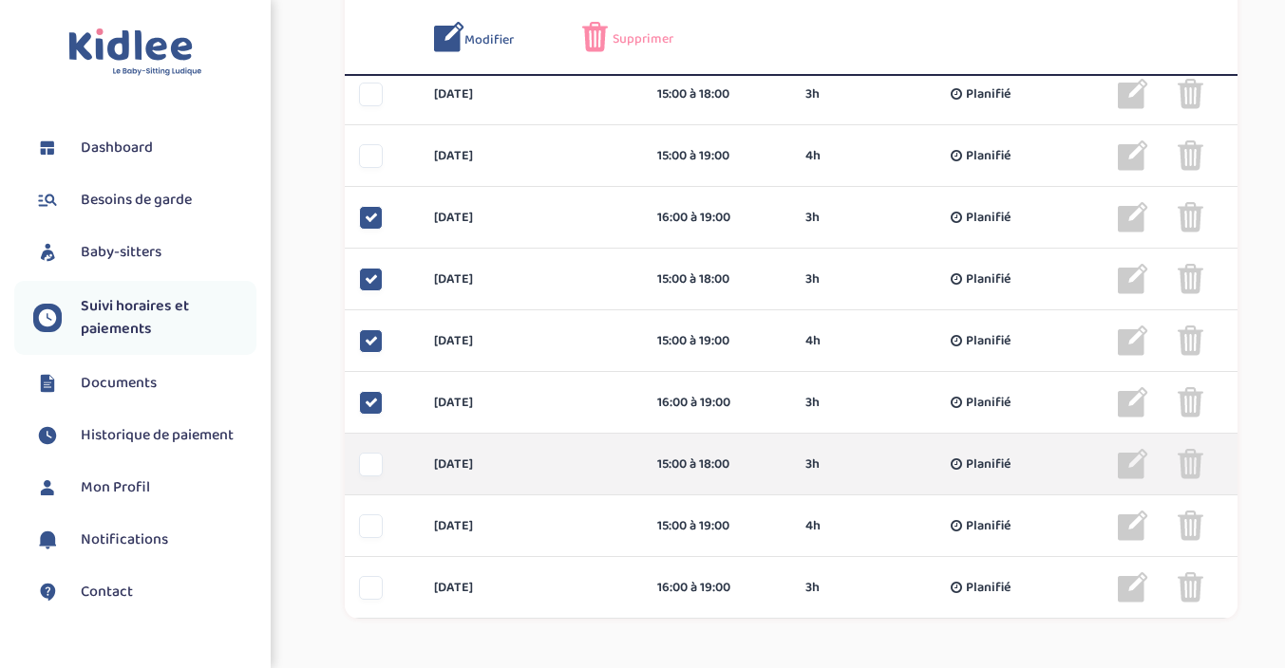
click at [368, 447] on div "[DATE] 15:00 à 18:00 3h Planifié 3h Planifié ... Modifier Supprimer" at bounding box center [791, 465] width 892 height 62
click at [369, 470] on div at bounding box center [371, 465] width 24 height 24
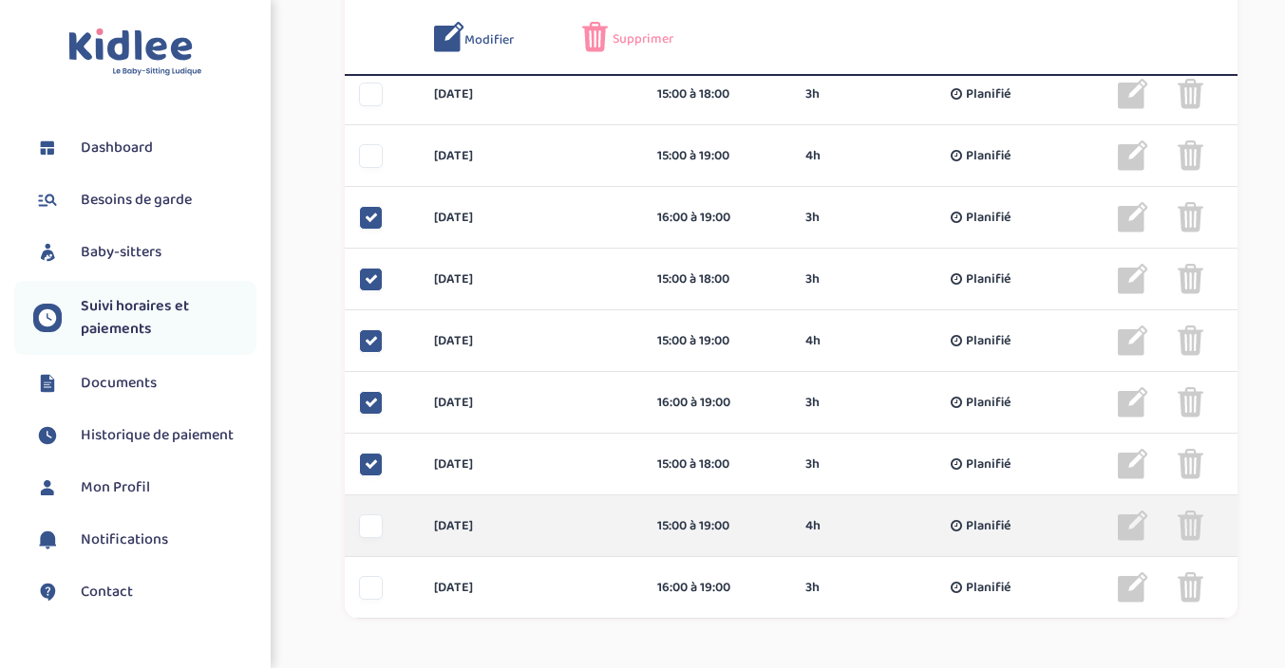
click at [375, 522] on div at bounding box center [371, 527] width 24 height 24
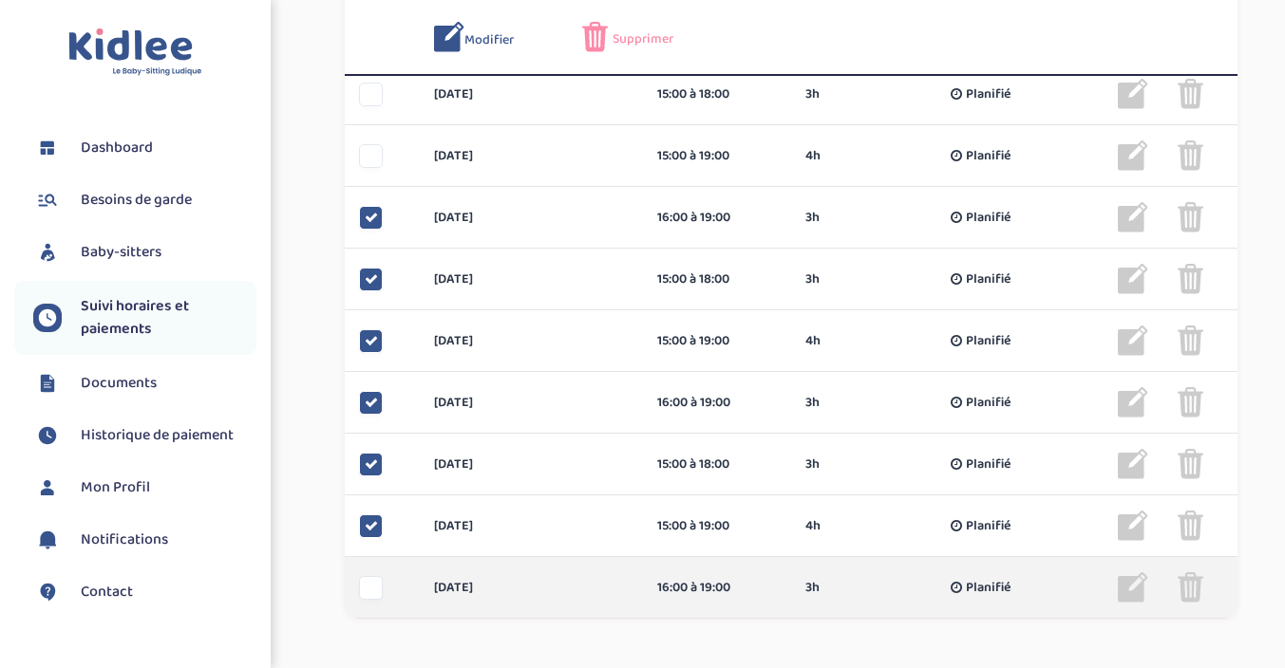
click at [376, 588] on div at bounding box center [371, 588] width 24 height 24
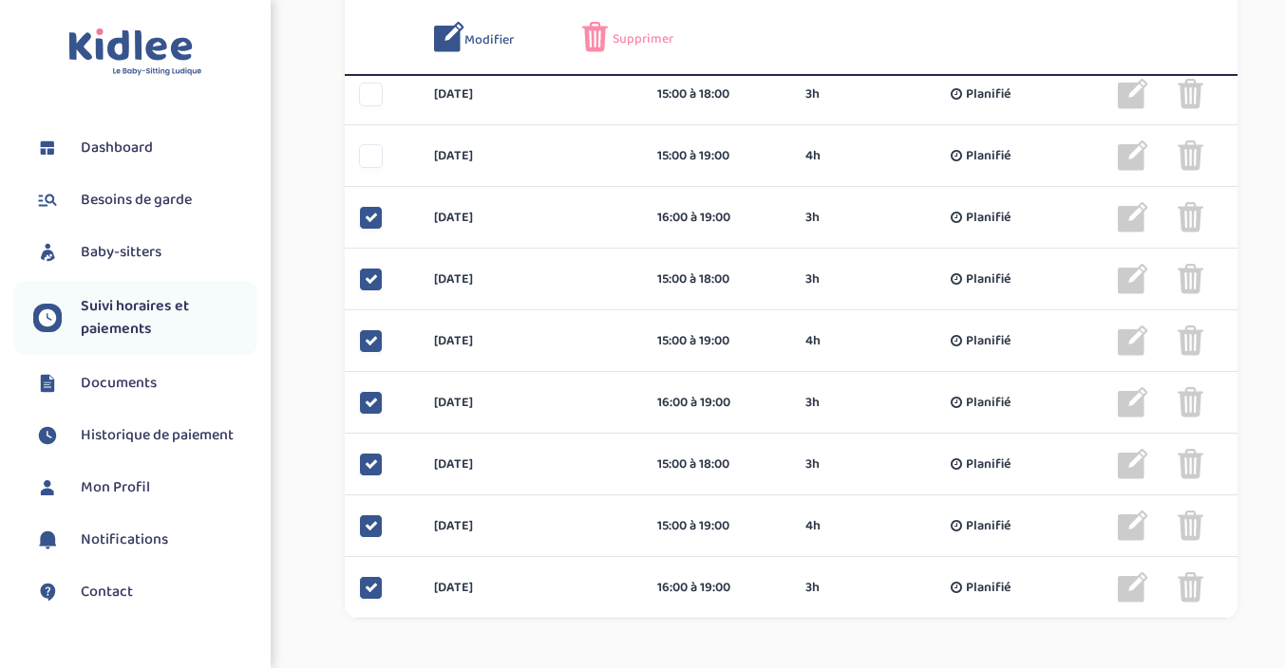
click at [623, 26] on div "Supprimer" at bounding box center [642, 37] width 121 height 30
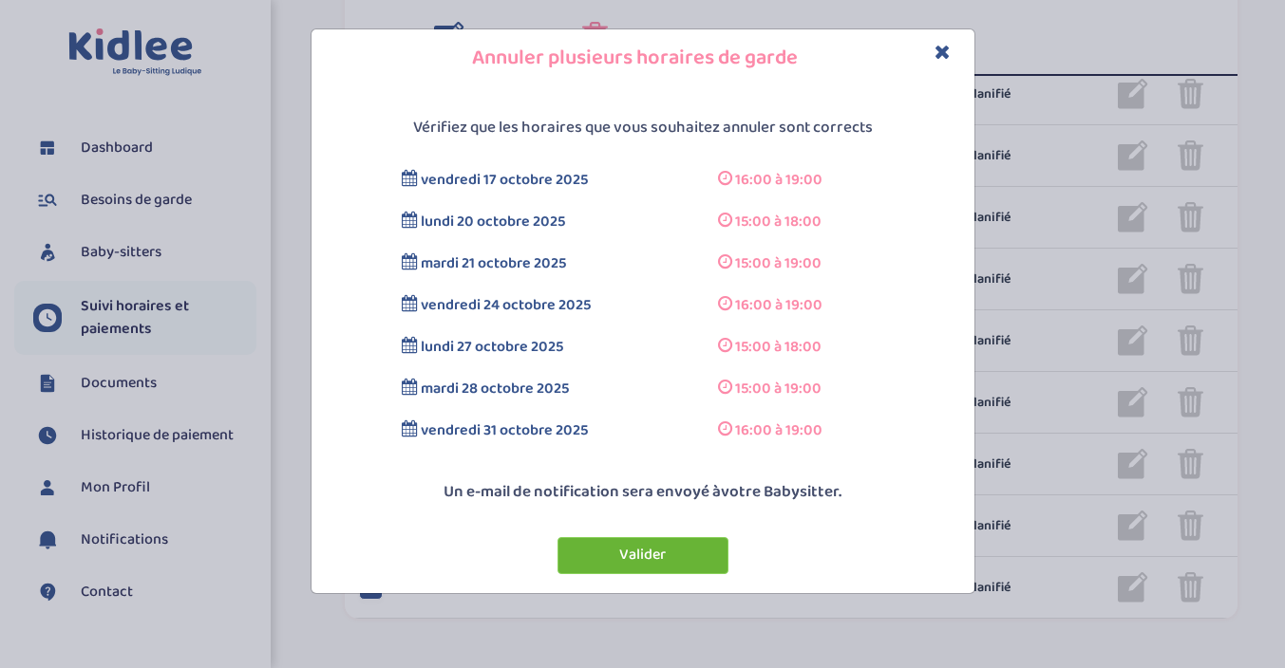
click at [654, 552] on button "Valider" at bounding box center [642, 555] width 171 height 37
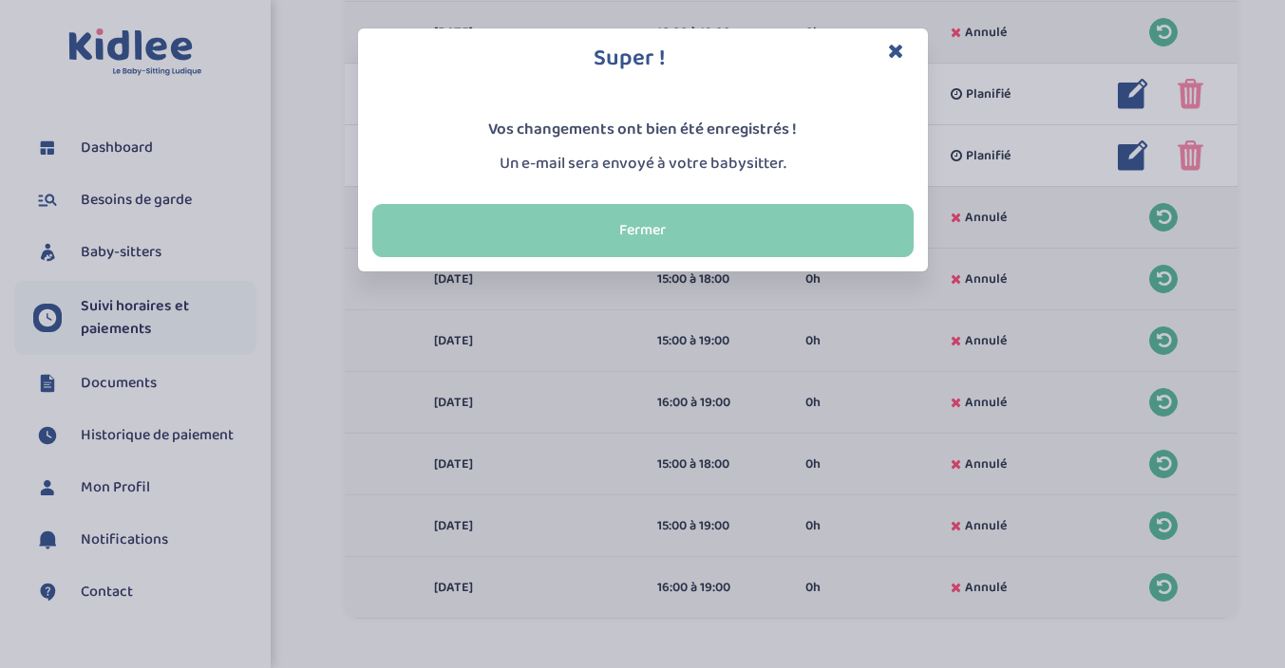
click at [684, 236] on button "Fermer" at bounding box center [642, 230] width 541 height 53
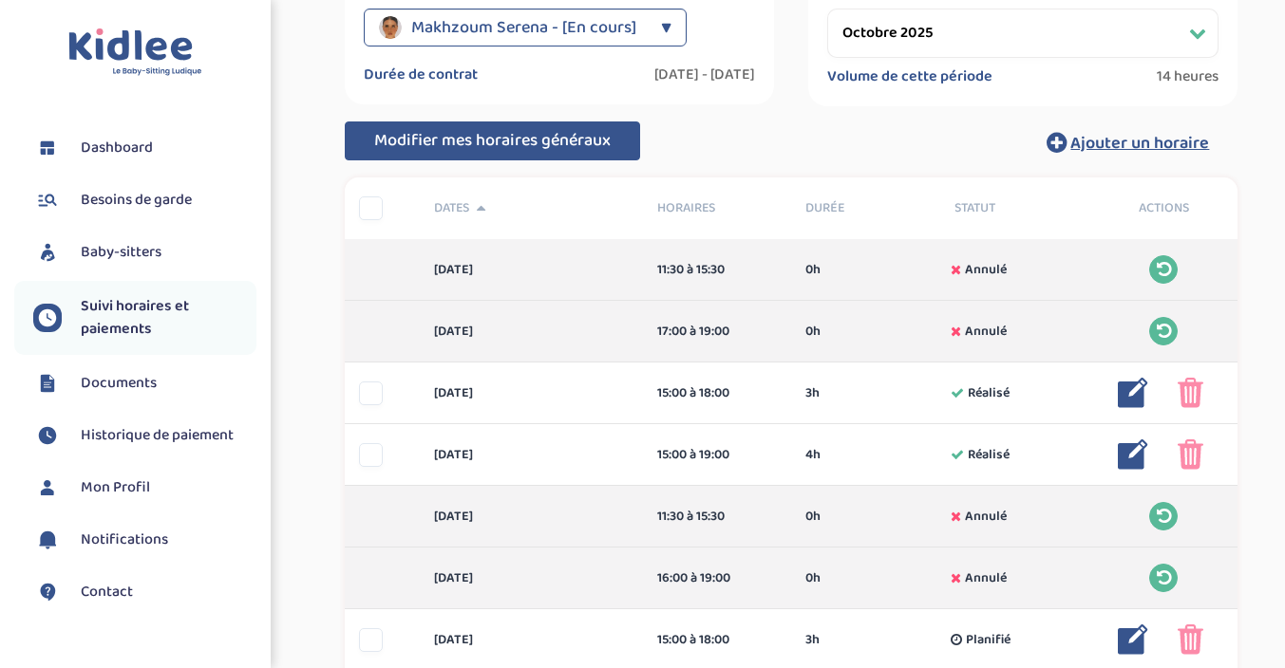
scroll to position [0, 0]
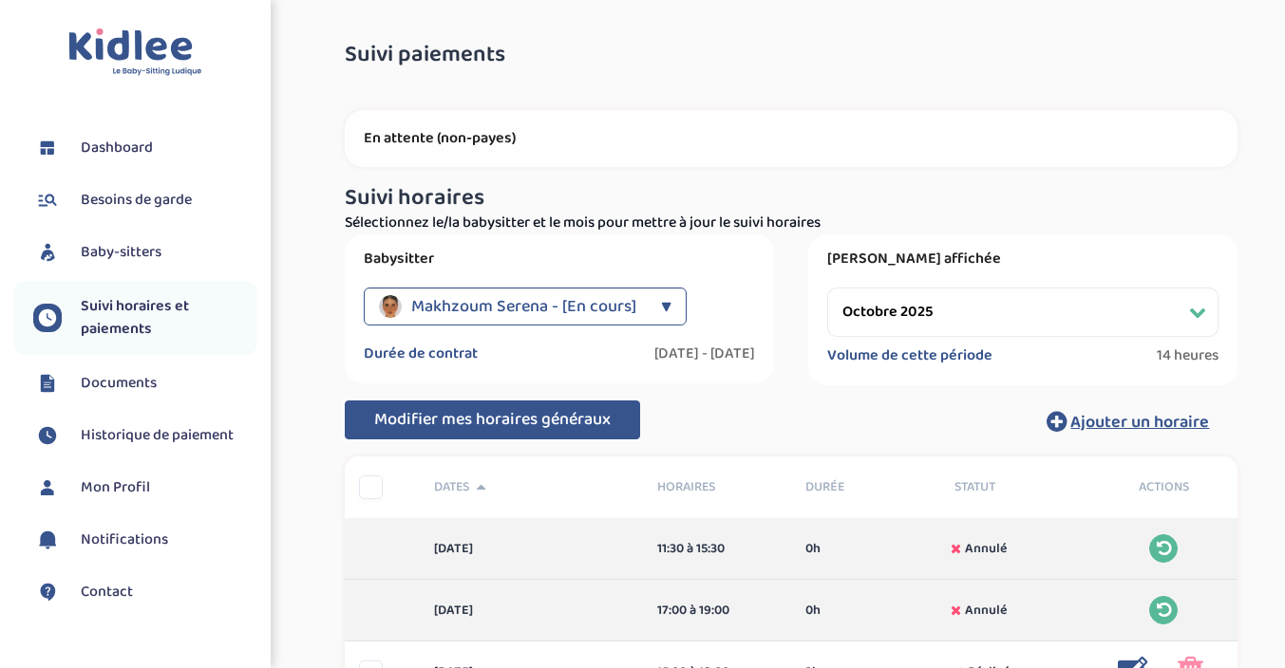
click at [918, 309] on select "Filtrer par mois septembre 2025 octobre 2025 novembre 2025 décembre 2025 janvie…" at bounding box center [1022, 312] width 391 height 49
select select "novembre 2025"
click at [827, 288] on select "Filtrer par mois septembre 2025 octobre 2025 novembre 2025 décembre 2025 janvie…" at bounding box center [1022, 312] width 391 height 49
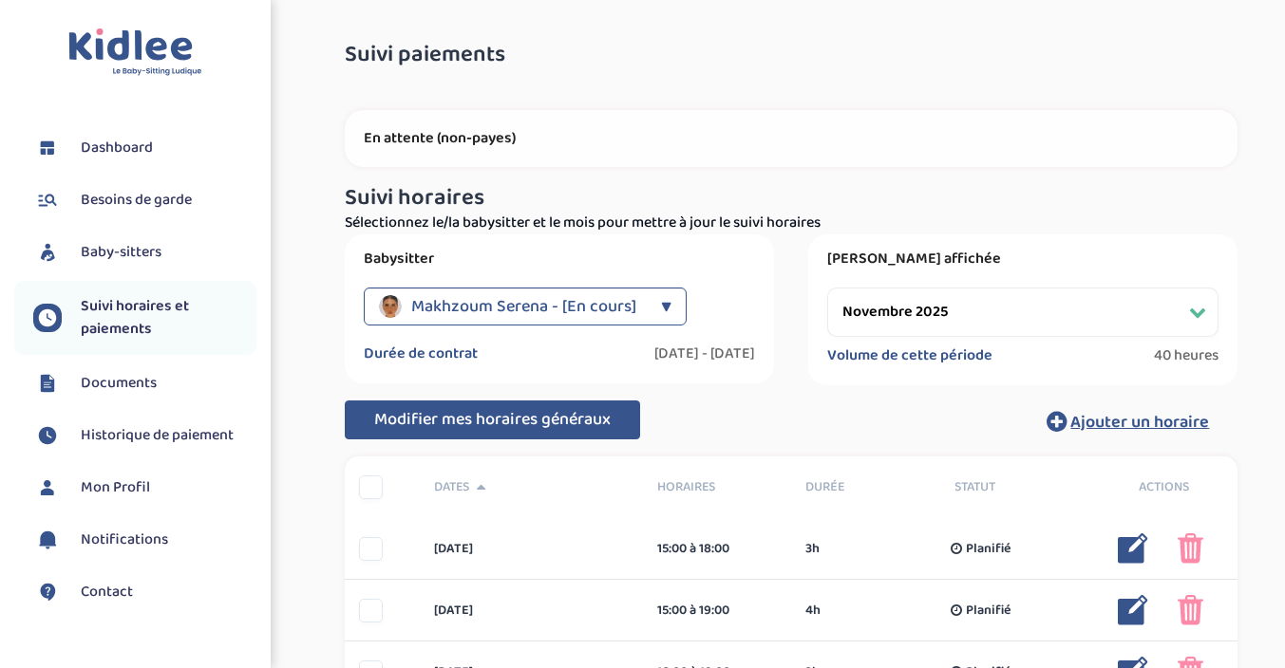
click at [596, 41] on div "Suivi paiements xqAgNr6f05jfjewxgUxn7K6Rxej1YmOPOZreJJeg En attente (non-payes)…" at bounding box center [790, 674] width 949 height 1293
